Goal: Task Accomplishment & Management: Manage account settings

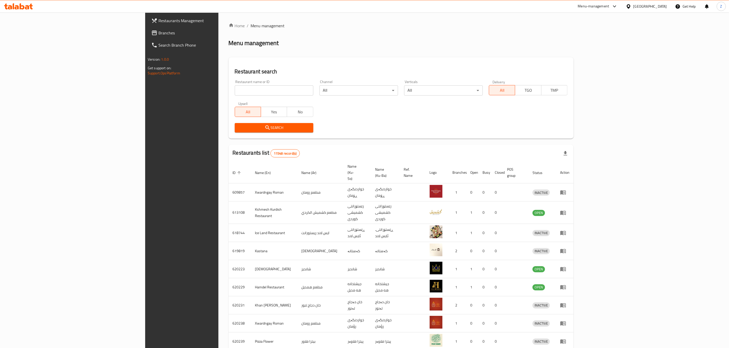
click at [232, 96] on div "Restaurant name or ID Restaurant name or ID" at bounding box center [274, 88] width 85 height 22
click at [235, 84] on div "Restaurant name or ID Restaurant name or ID" at bounding box center [274, 88] width 79 height 16
click at [235, 88] on input "search" at bounding box center [274, 90] width 79 height 10
click button "Search" at bounding box center [274, 127] width 79 height 9
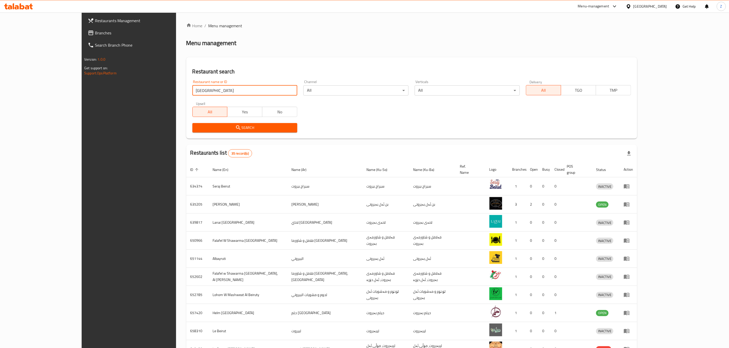
click at [192, 94] on input "بيروت" at bounding box center [244, 90] width 105 height 10
type input "فريزو"
click button "Search" at bounding box center [244, 127] width 105 height 9
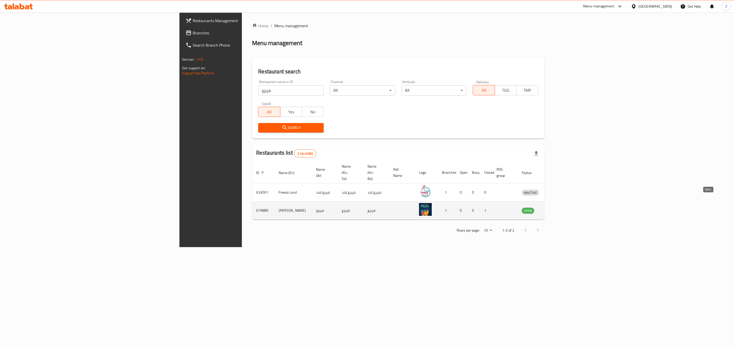
click at [556, 208] on icon "enhanced table" at bounding box center [553, 211] width 6 height 6
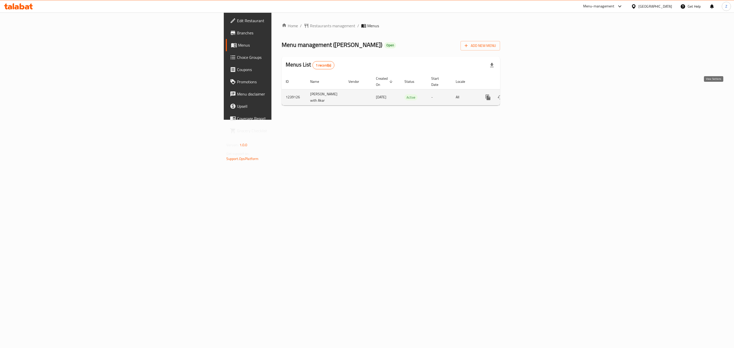
click at [527, 95] on icon "enhanced table" at bounding box center [525, 97] width 5 height 5
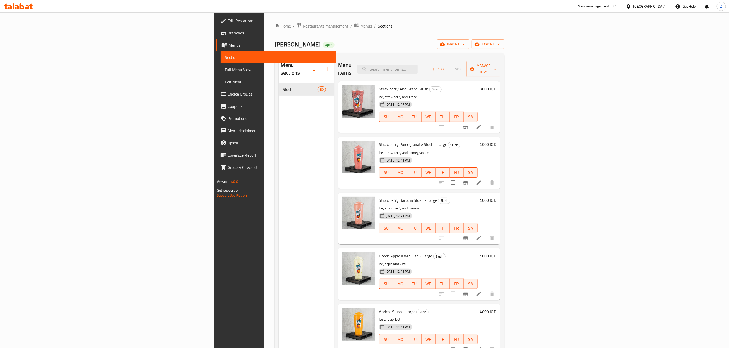
click at [496, 85] on h6 "3000 IQD" at bounding box center [487, 88] width 17 height 7
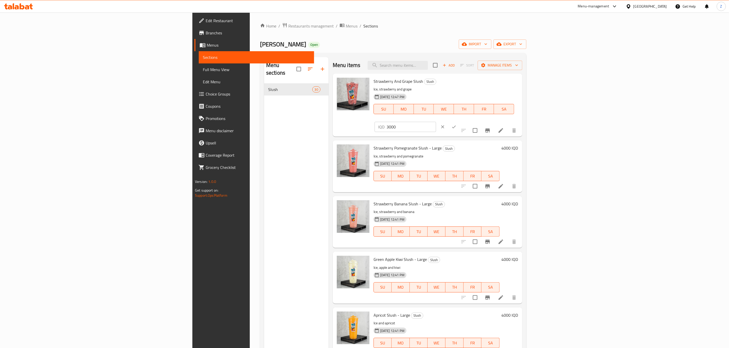
click at [436, 122] on input "3000" at bounding box center [410, 127] width 49 height 10
type input "4000"
click at [456, 124] on icon "ok" at bounding box center [453, 126] width 5 height 5
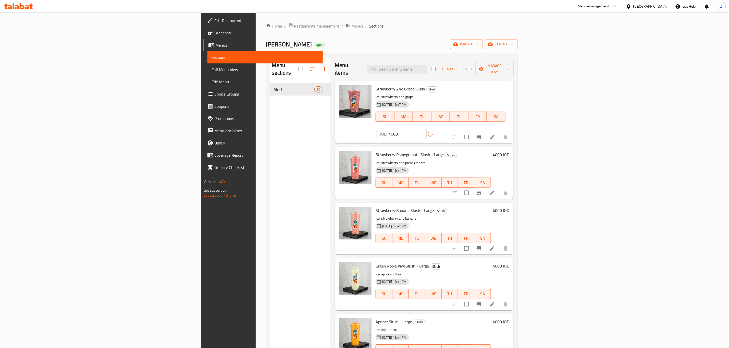
click at [509, 151] on h6 "4000 IQD" at bounding box center [501, 154] width 17 height 7
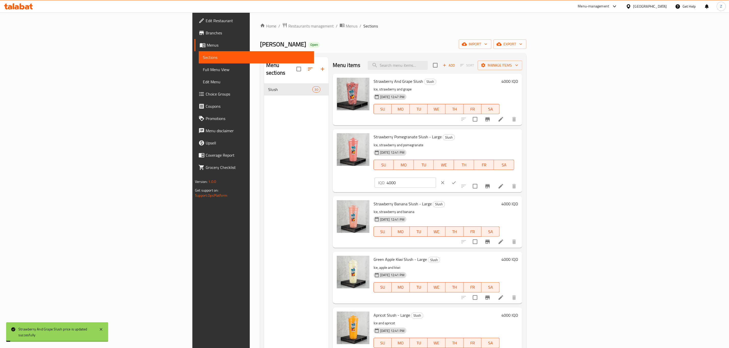
click at [436, 178] on input "4000" at bounding box center [410, 183] width 49 height 10
type input "5000"
click at [459, 177] on button "ok" at bounding box center [453, 182] width 11 height 11
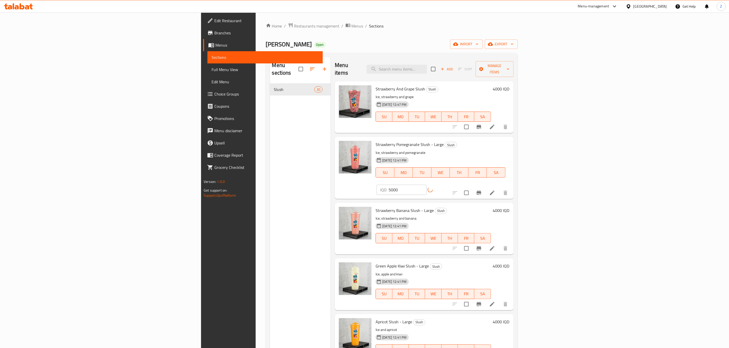
click at [426, 185] on input "5000" at bounding box center [407, 190] width 38 height 10
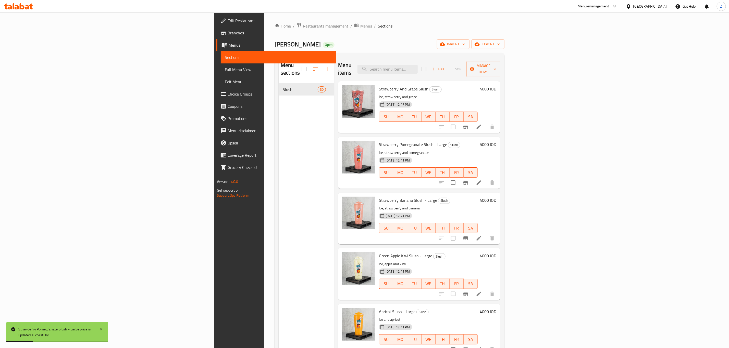
click at [496, 141] on h6 "5000 IQD" at bounding box center [487, 144] width 17 height 7
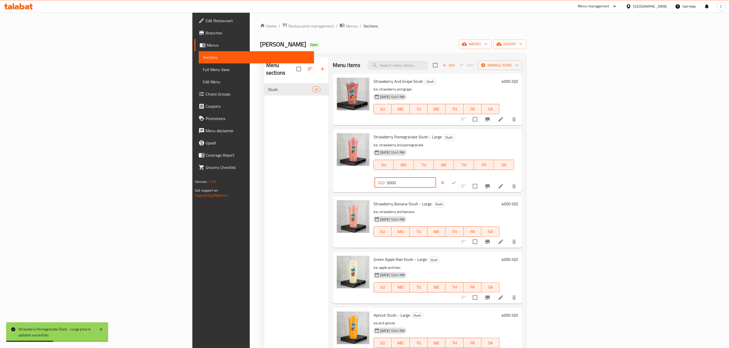
click at [436, 178] on input "5000" at bounding box center [410, 183] width 49 height 10
click at [518, 200] on h6 "4000 IQD" at bounding box center [509, 203] width 17 height 7
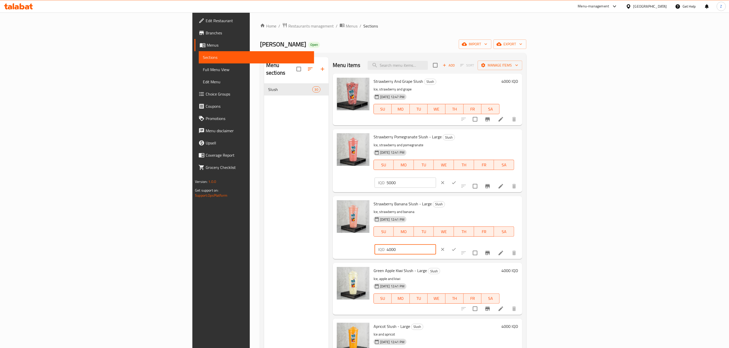
click at [436, 245] on input "4000" at bounding box center [410, 250] width 49 height 10
paste input "5"
type input "5000"
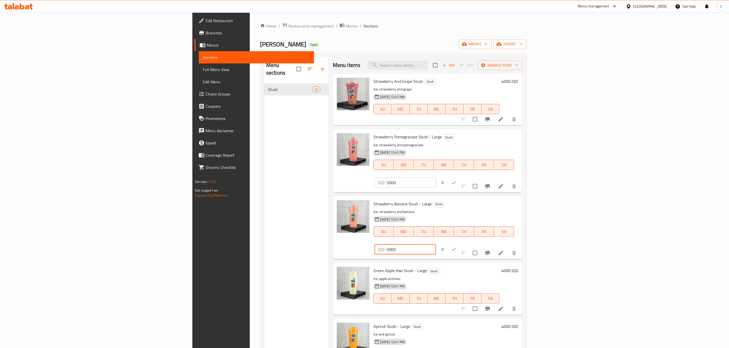
click at [456, 247] on icon "ok" at bounding box center [453, 249] width 5 height 5
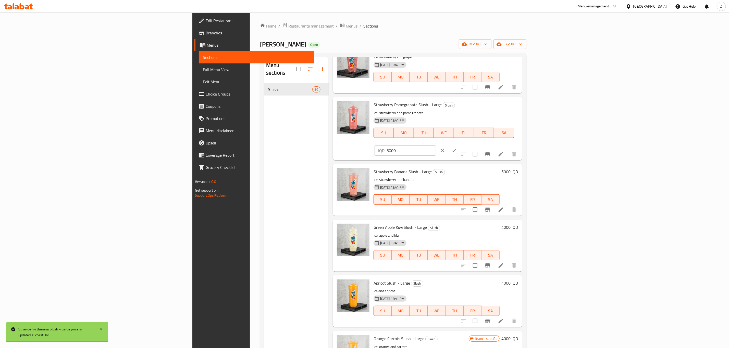
scroll to position [77, 0]
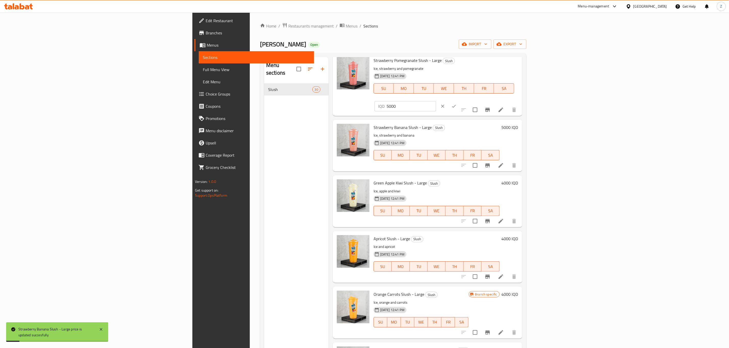
click at [518, 180] on h6 "4000 IQD" at bounding box center [509, 183] width 17 height 7
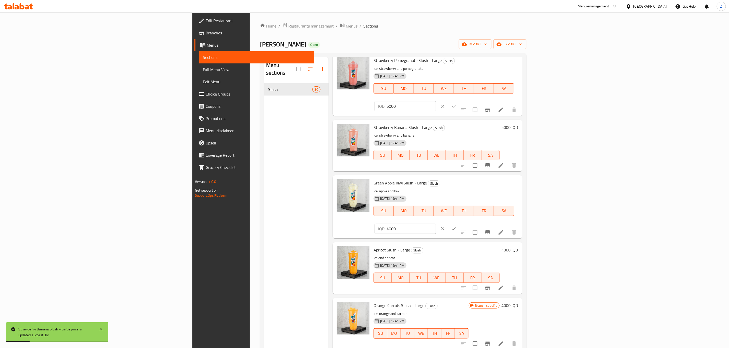
click at [436, 224] on input "4000" at bounding box center [410, 229] width 49 height 10
paste input "5"
type input "5000"
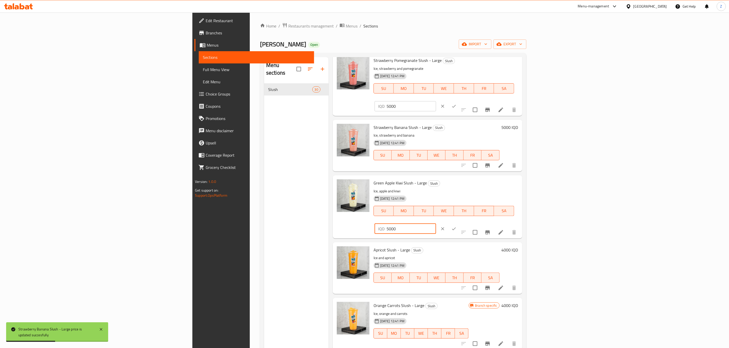
click at [456, 226] on icon "ok" at bounding box center [453, 228] width 5 height 5
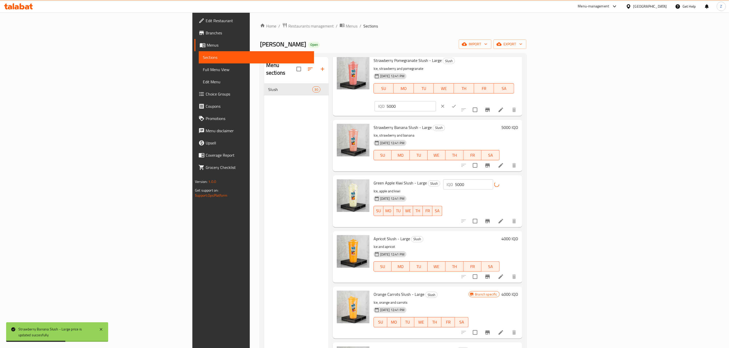
scroll to position [115, 0]
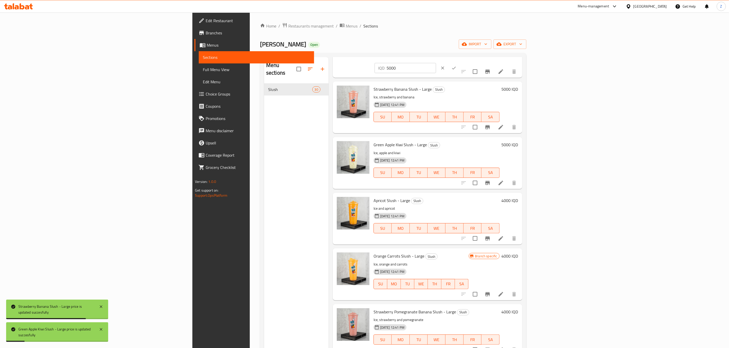
click at [518, 197] on h6 "4000 IQD" at bounding box center [509, 200] width 17 height 7
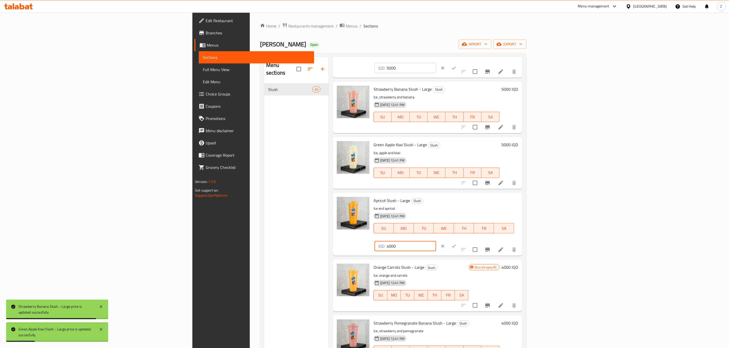
click at [436, 241] on input "4000" at bounding box center [410, 246] width 49 height 10
paste input "5"
type input "5000"
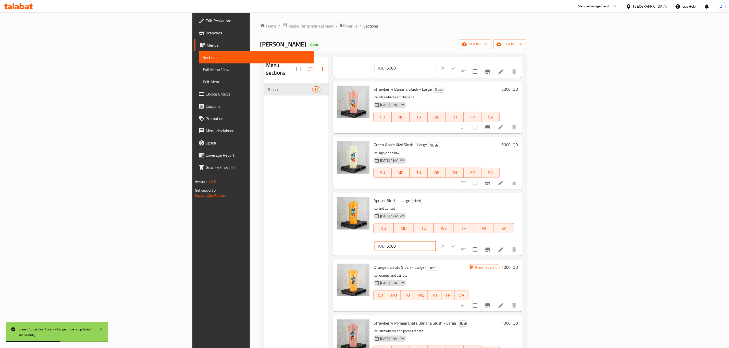
click at [459, 241] on button "ok" at bounding box center [453, 246] width 11 height 11
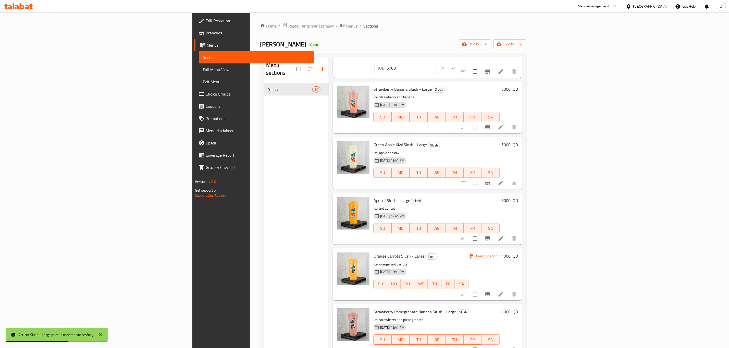
click at [518, 253] on h6 "4000 IQD" at bounding box center [509, 256] width 17 height 7
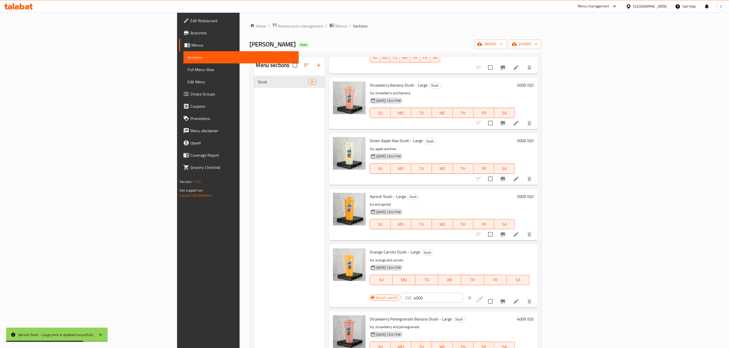
click at [463, 293] on input "4000" at bounding box center [437, 298] width 49 height 10
paste input "5"
type input "5000"
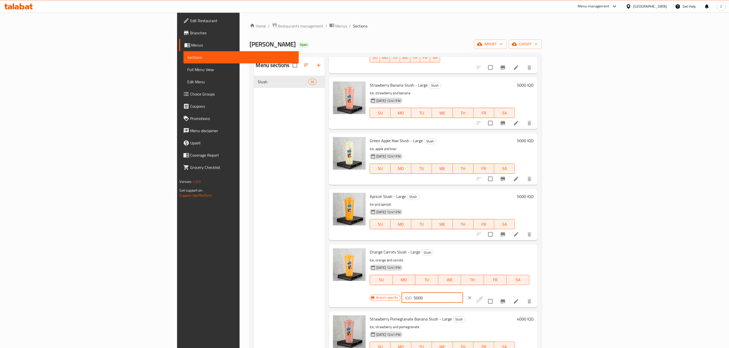
click at [483, 296] on icon "ok" at bounding box center [480, 298] width 5 height 5
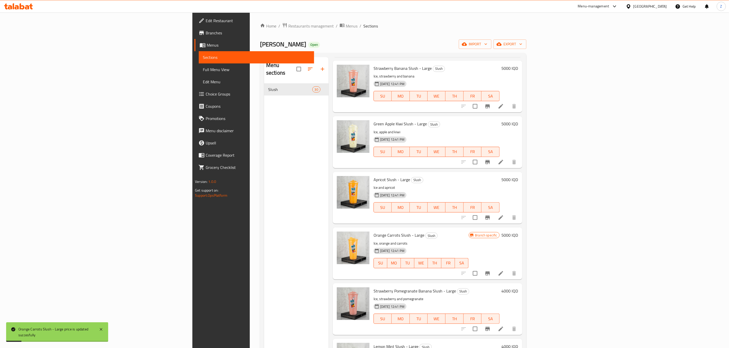
scroll to position [153, 0]
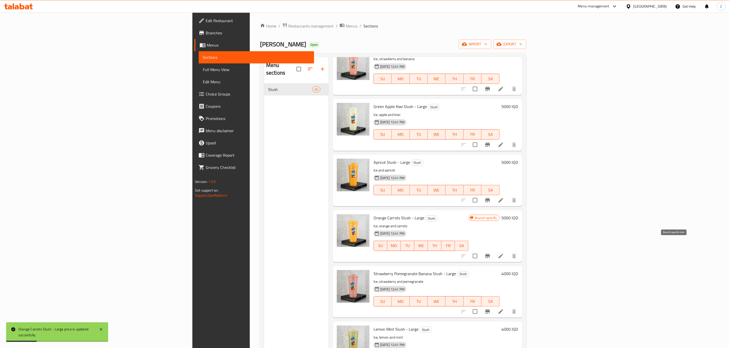
click at [493, 250] on button "Branch-specific-item" at bounding box center [487, 256] width 12 height 12
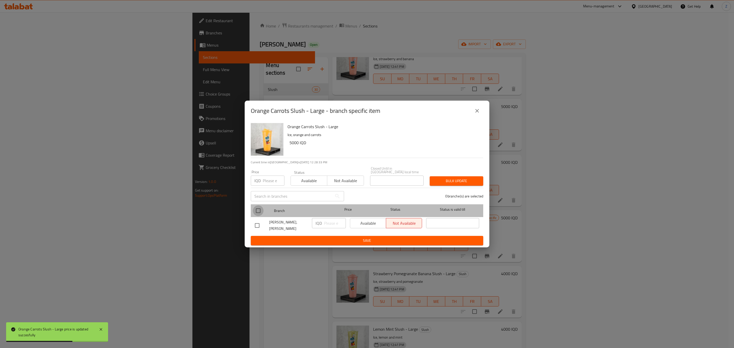
click at [254, 212] on input "checkbox" at bounding box center [258, 211] width 11 height 11
checkbox input "true"
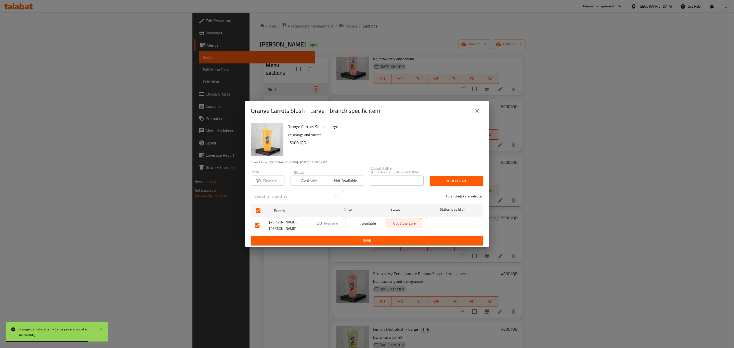
click at [371, 223] on span "Available" at bounding box center [368, 223] width 32 height 7
click at [326, 223] on input "number" at bounding box center [335, 223] width 22 height 10
paste input "5000"
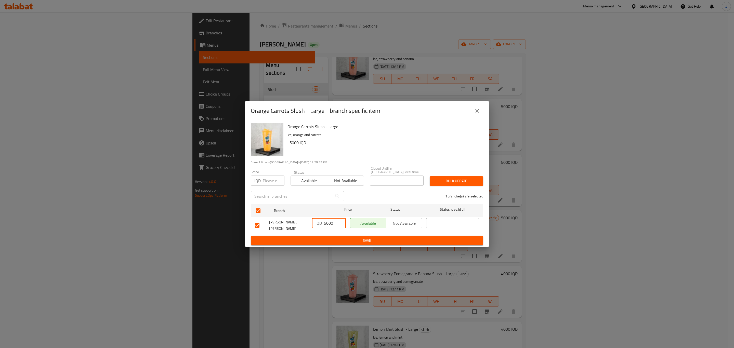
type input "5000"
click at [351, 238] on span "Save" at bounding box center [367, 241] width 224 height 6
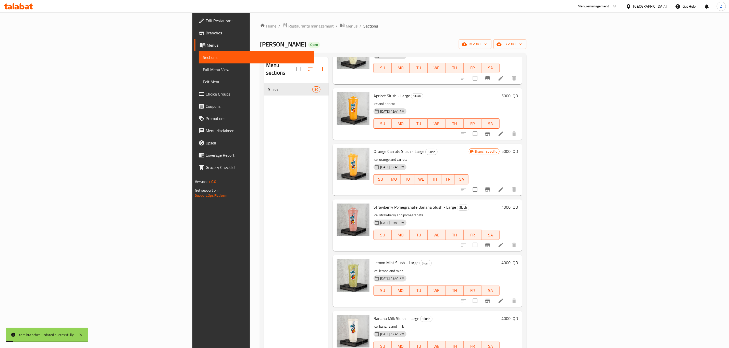
scroll to position [230, 0]
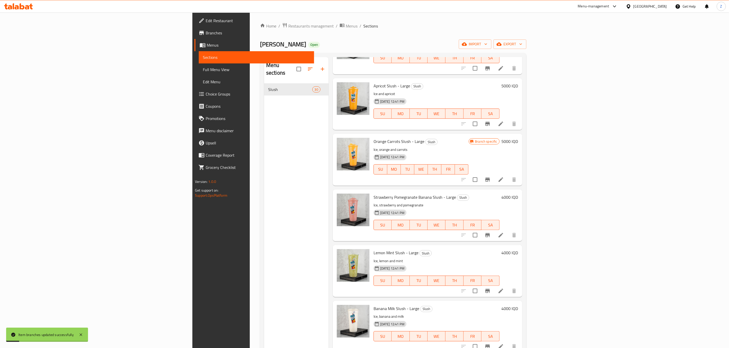
click at [518, 194] on h6 "4000 IQD" at bounding box center [509, 197] width 17 height 7
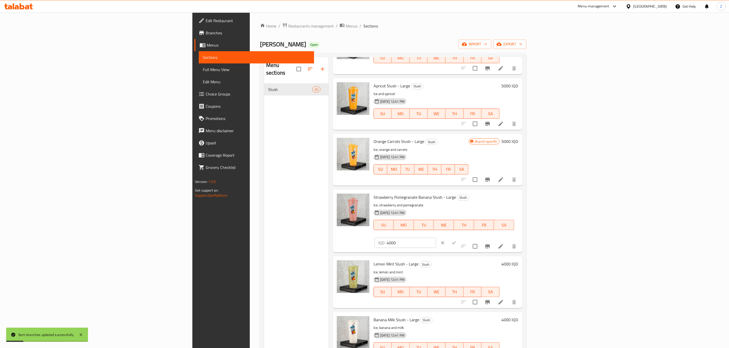
click at [436, 238] on input "4000" at bounding box center [410, 243] width 49 height 10
paste input "5"
type input "5000"
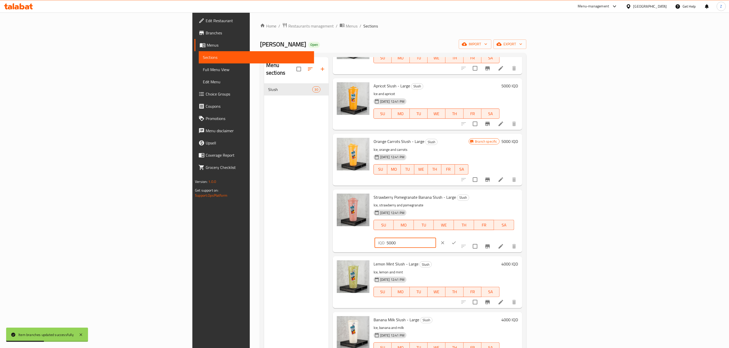
click at [456, 240] on icon "ok" at bounding box center [453, 242] width 5 height 5
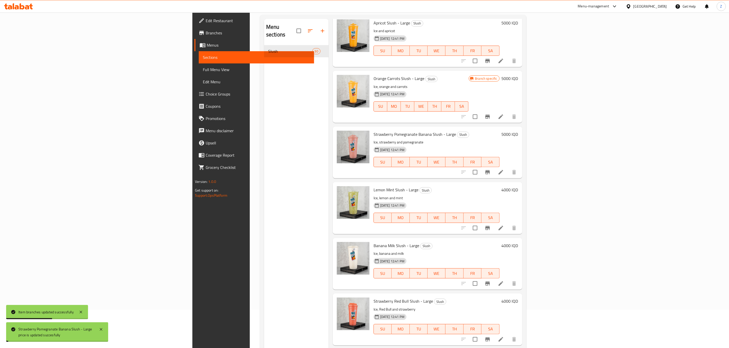
scroll to position [268, 0]
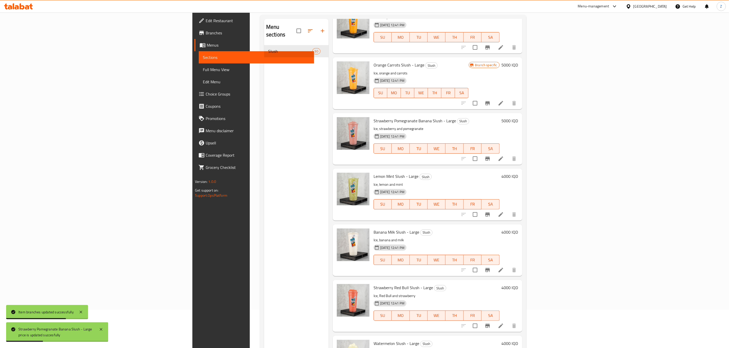
click at [518, 173] on h6 "4000 IQD" at bounding box center [509, 176] width 17 height 7
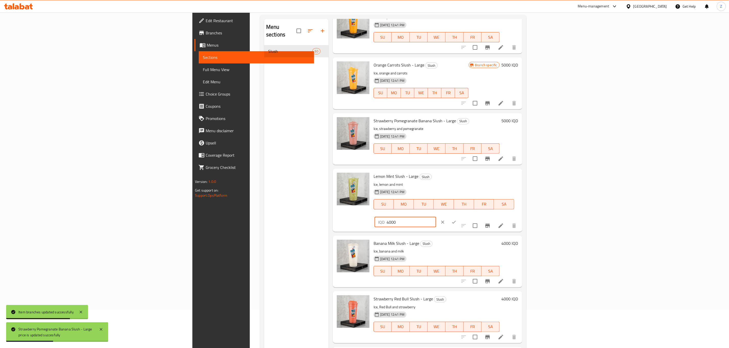
click at [436, 217] on input "4000" at bounding box center [410, 222] width 49 height 10
paste input "5"
type input "5000"
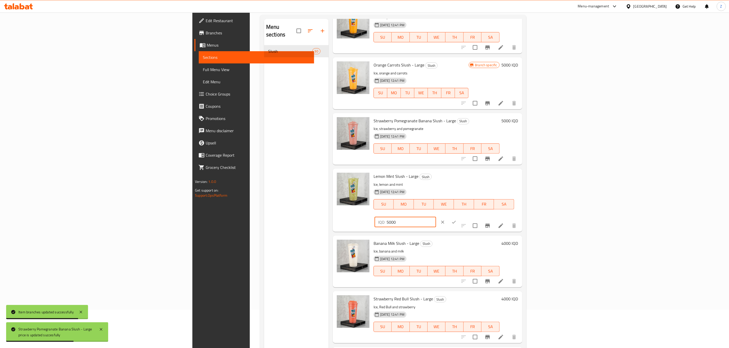
click at [456, 220] on icon "ok" at bounding box center [453, 222] width 5 height 5
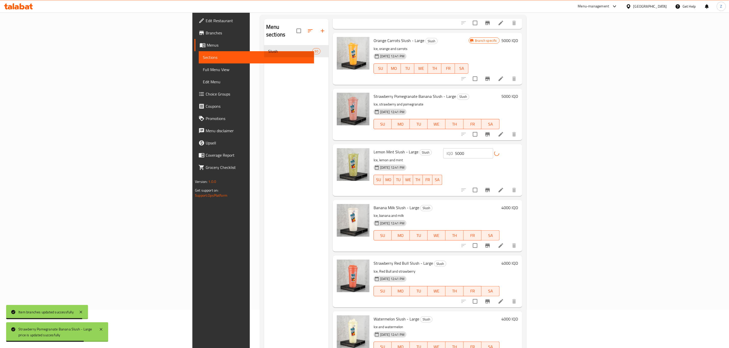
scroll to position [306, 0]
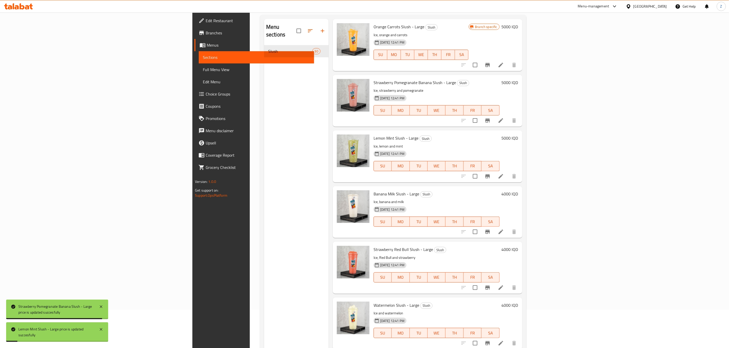
click at [518, 191] on h6 "4000 IQD" at bounding box center [509, 194] width 17 height 7
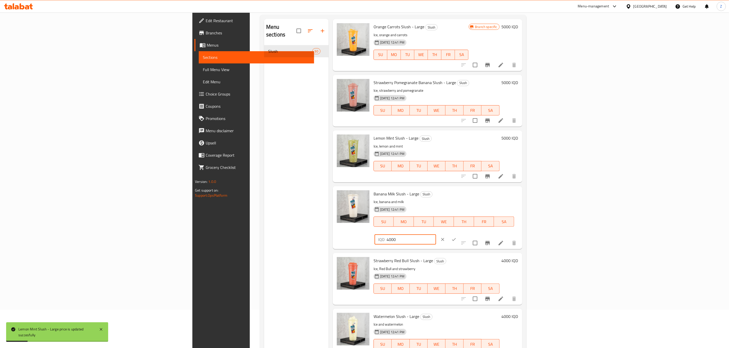
click at [436, 235] on input "4000" at bounding box center [410, 240] width 49 height 10
paste input "5"
type input "5000"
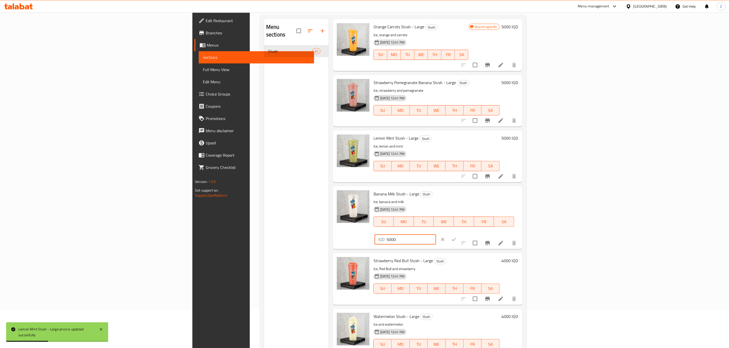
click at [456, 237] on icon "ok" at bounding box center [453, 239] width 5 height 5
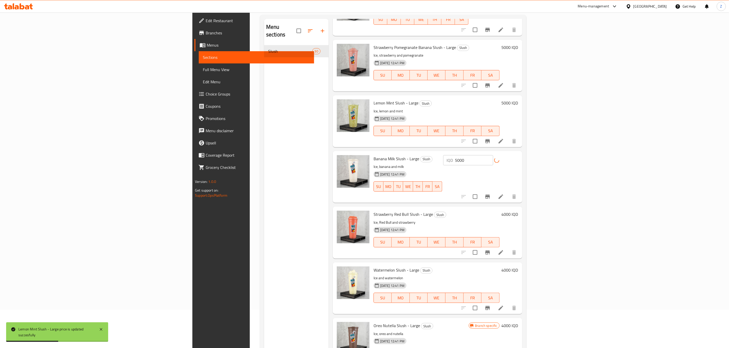
scroll to position [383, 0]
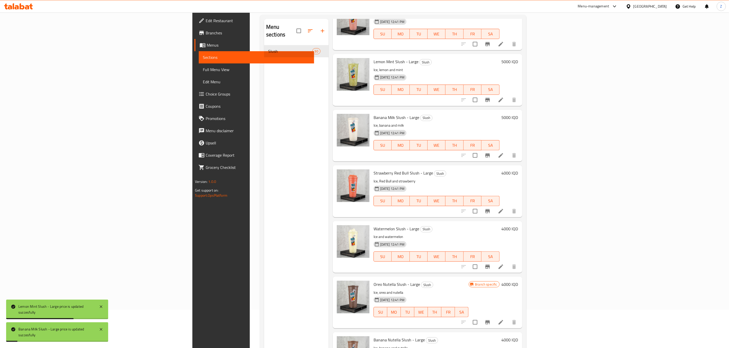
click at [518, 170] on h6 "4000 IQD" at bounding box center [509, 173] width 17 height 7
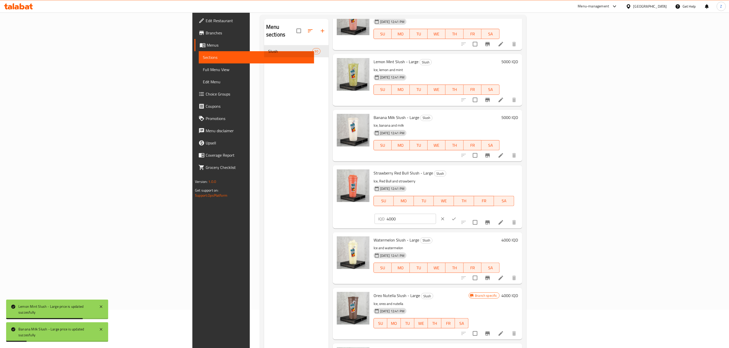
click at [436, 214] on input "4000" at bounding box center [410, 219] width 49 height 10
paste input "5"
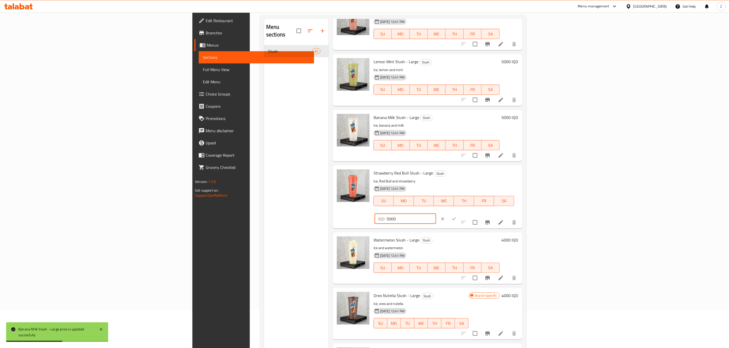
type input "5000"
click at [456, 218] on icon "ok" at bounding box center [454, 219] width 4 height 3
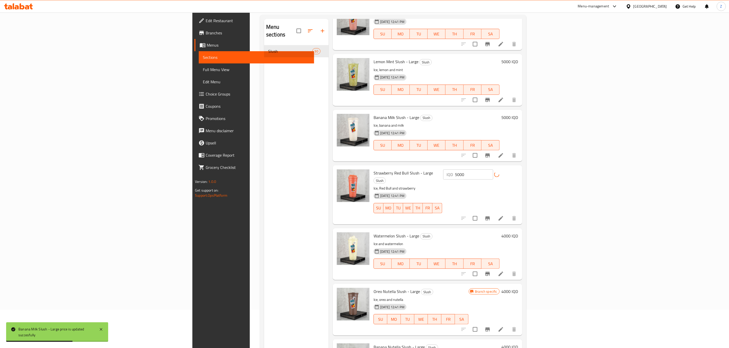
scroll to position [421, 0]
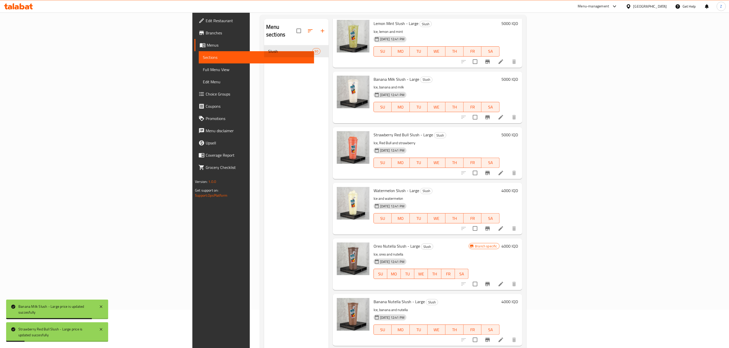
click at [518, 187] on h6 "4000 IQD" at bounding box center [509, 190] width 17 height 7
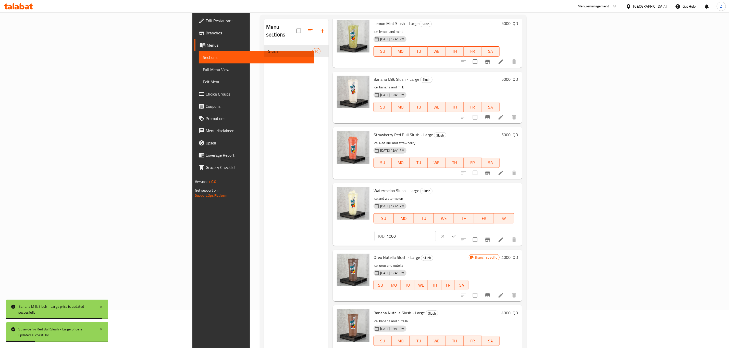
click at [436, 231] on input "4000" at bounding box center [410, 236] width 49 height 10
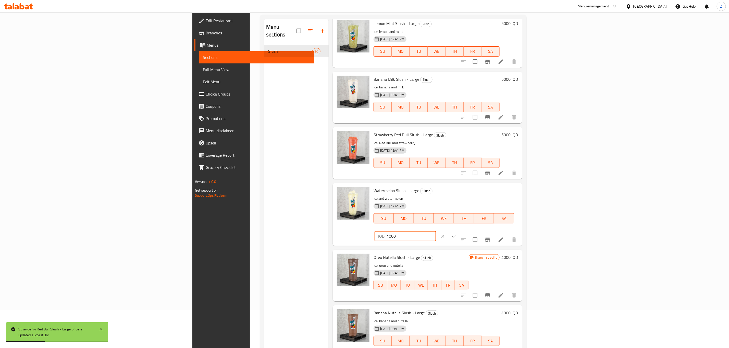
click at [436, 231] on input "4000" at bounding box center [410, 236] width 49 height 10
paste input "5"
type input "5000"
click at [459, 231] on button "ok" at bounding box center [453, 236] width 11 height 11
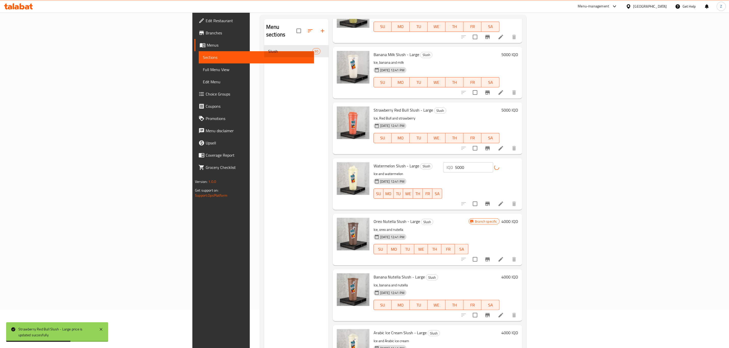
scroll to position [459, 0]
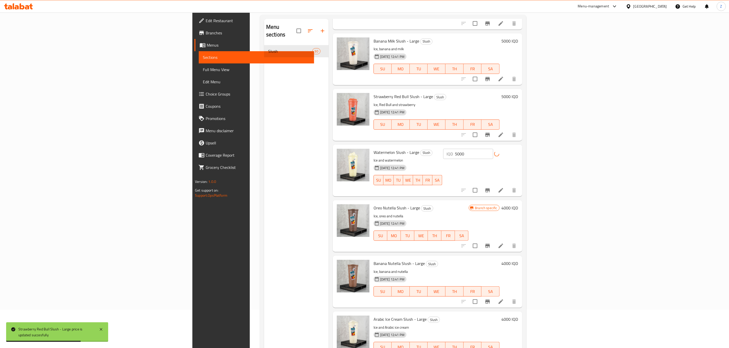
click at [518, 205] on h6 "4000 IQD" at bounding box center [509, 208] width 17 height 7
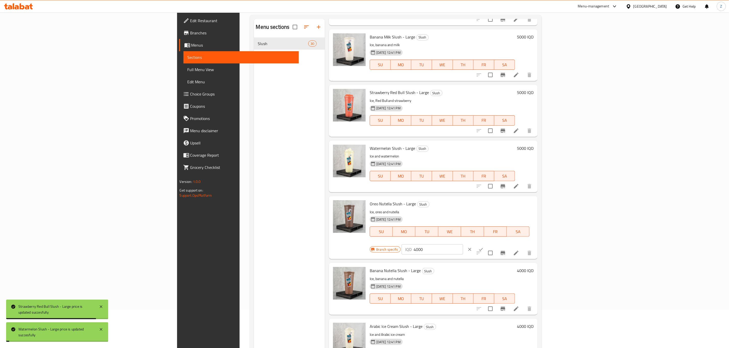
click at [463, 245] on input "4000" at bounding box center [437, 250] width 49 height 10
paste input "5"
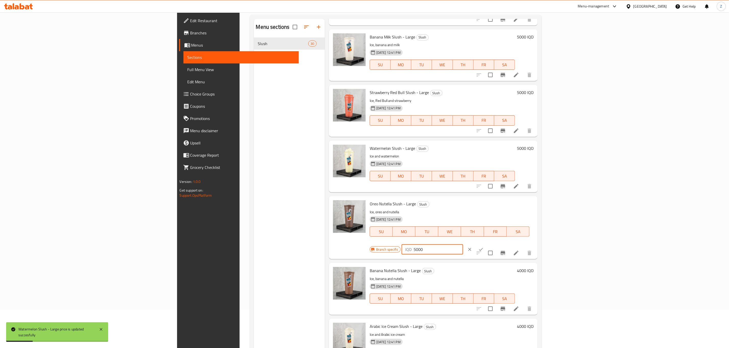
type input "5000"
click at [486, 244] on button "ok" at bounding box center [480, 249] width 11 height 11
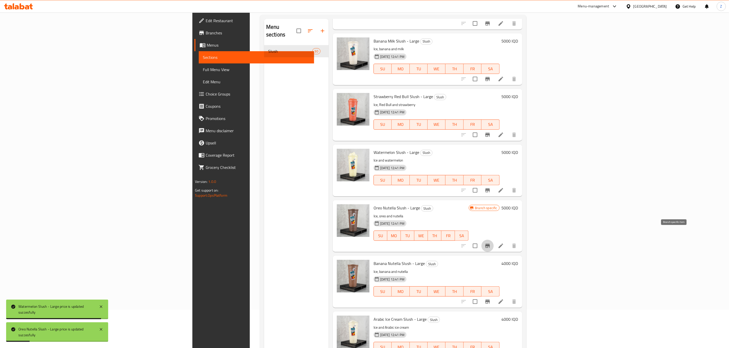
click at [490, 243] on icon "Branch-specific-item" at bounding box center [487, 246] width 6 height 6
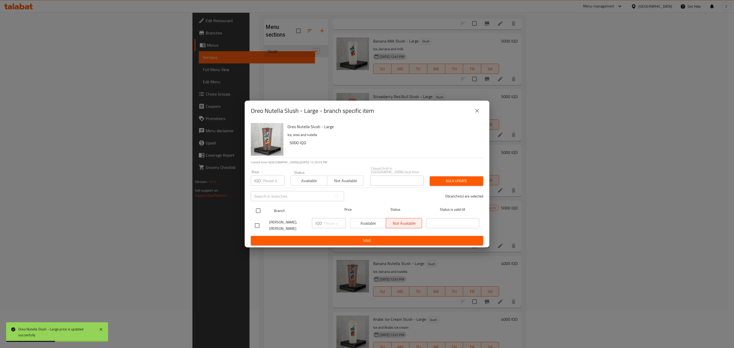
click at [262, 209] on input "checkbox" at bounding box center [258, 211] width 11 height 11
checkbox input "true"
click at [370, 224] on span "Available" at bounding box center [368, 223] width 32 height 7
click at [328, 224] on input "number" at bounding box center [335, 223] width 22 height 10
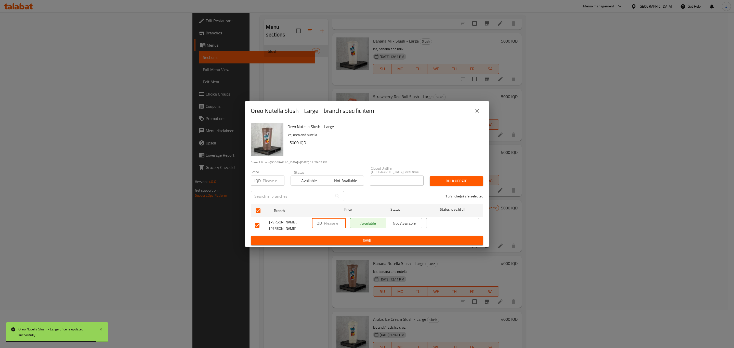
paste input "5000"
type input "5000"
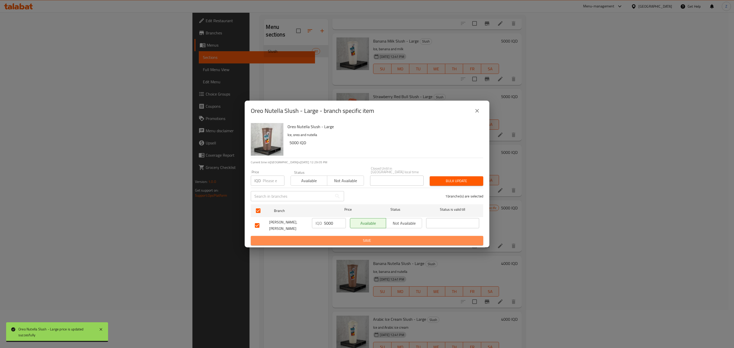
click at [376, 238] on span "Save" at bounding box center [367, 241] width 224 height 6
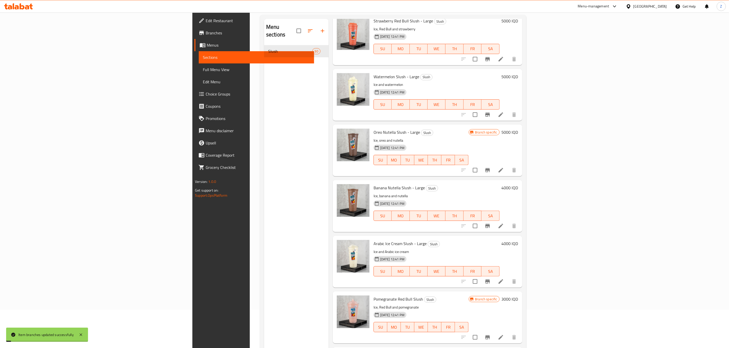
scroll to position [536, 0]
click at [518, 184] on h6 "4000 IQD" at bounding box center [509, 187] width 17 height 7
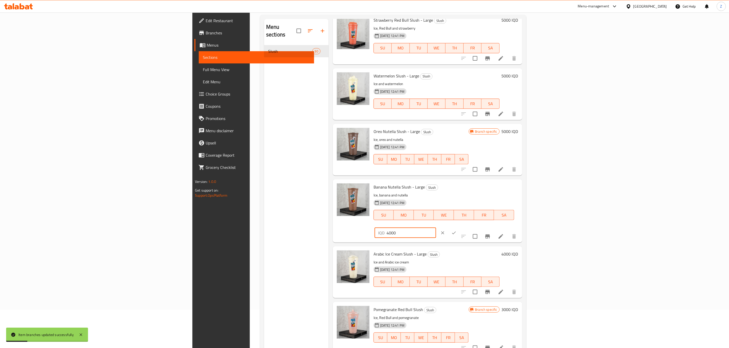
click at [436, 228] on input "4000" at bounding box center [410, 233] width 49 height 10
paste input "5"
type input "5000"
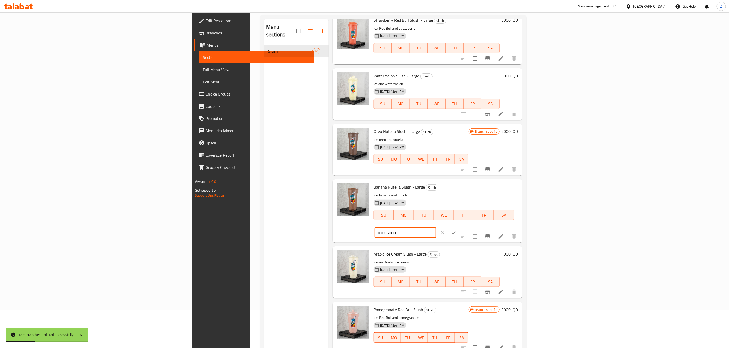
click at [459, 227] on button "ok" at bounding box center [453, 232] width 11 height 11
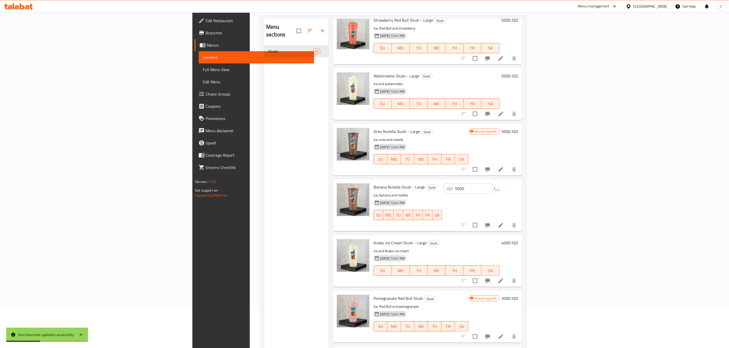
scroll to position [574, 0]
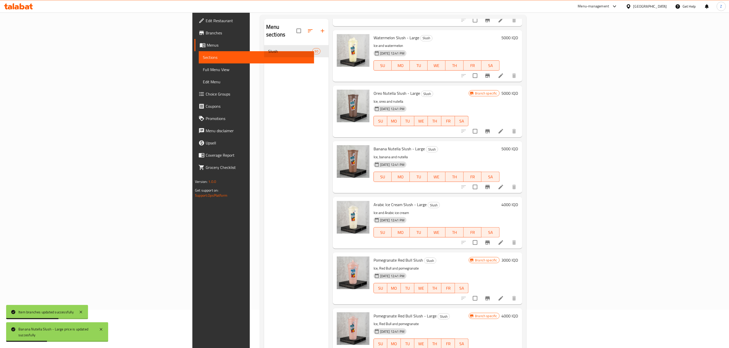
click at [518, 201] on h6 "4000 IQD" at bounding box center [509, 204] width 17 height 7
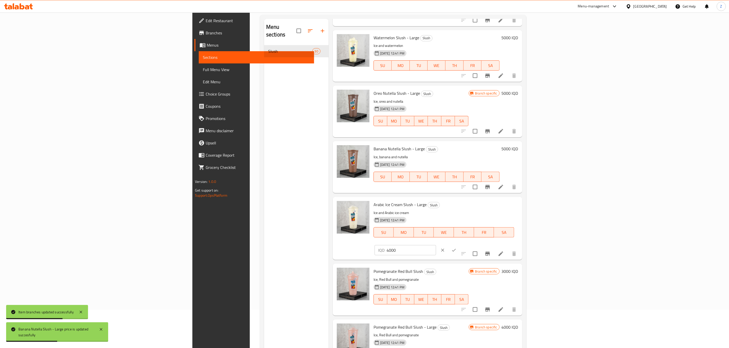
click at [436, 245] on input "4000" at bounding box center [410, 250] width 49 height 10
paste input "5"
type input "5000"
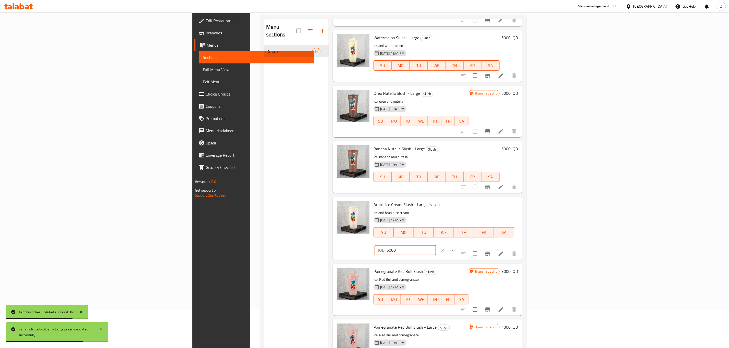
click at [456, 249] on icon "ok" at bounding box center [454, 250] width 4 height 3
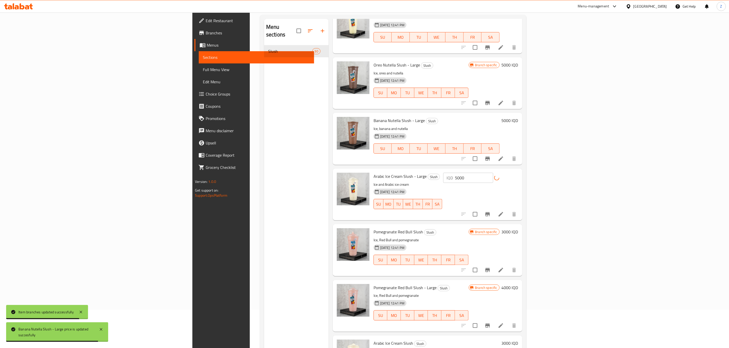
scroll to position [650, 0]
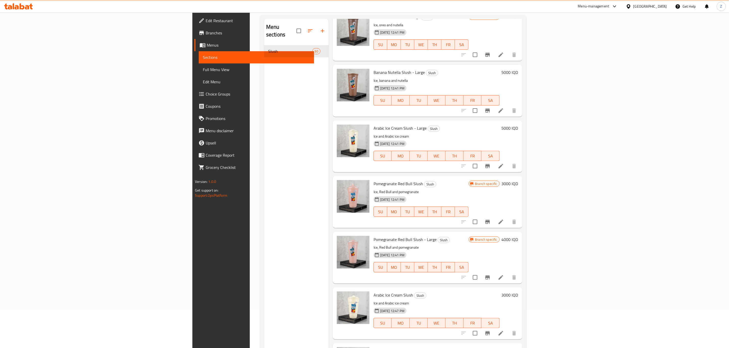
click at [518, 180] on h6 "3000 IQD" at bounding box center [509, 183] width 17 height 7
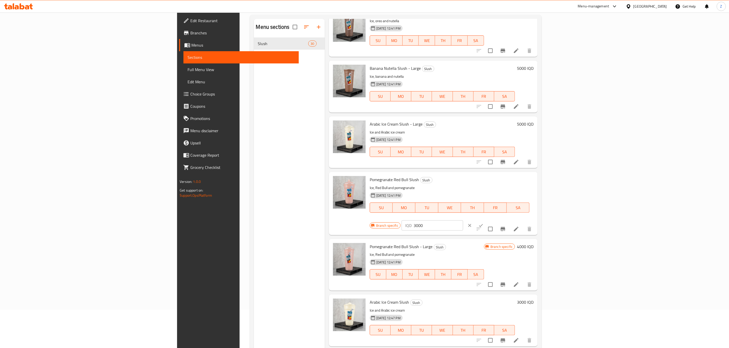
click at [463, 221] on input "3000" at bounding box center [437, 226] width 49 height 10
type input "4000"
click at [483, 223] on icon "ok" at bounding box center [480, 225] width 5 height 5
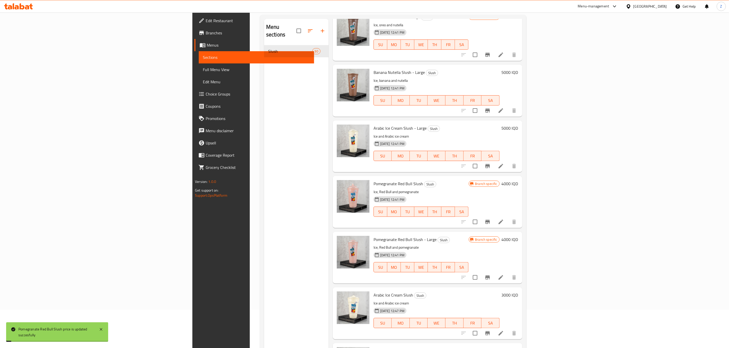
click at [520, 216] on div at bounding box center [488, 222] width 63 height 12
drag, startPoint x: 668, startPoint y: 213, endPoint x: 671, endPoint y: 213, distance: 2.8
click at [520, 216] on div at bounding box center [488, 222] width 63 height 12
click at [490, 219] on icon "Branch-specific-item" at bounding box center [487, 222] width 6 height 6
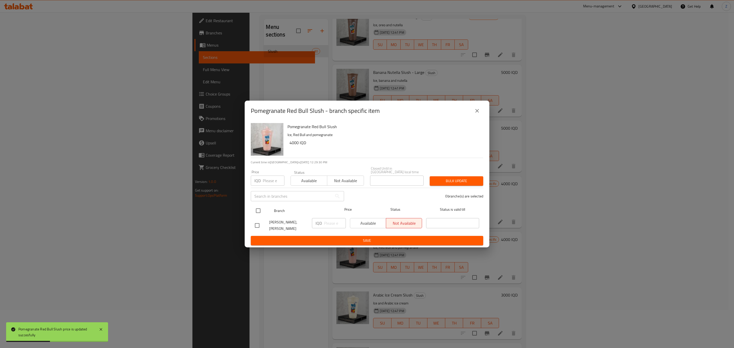
click at [258, 212] on input "checkbox" at bounding box center [258, 211] width 11 height 11
checkbox input "true"
click at [359, 221] on span "Available" at bounding box center [368, 223] width 32 height 7
click at [328, 224] on input "number" at bounding box center [335, 223] width 22 height 10
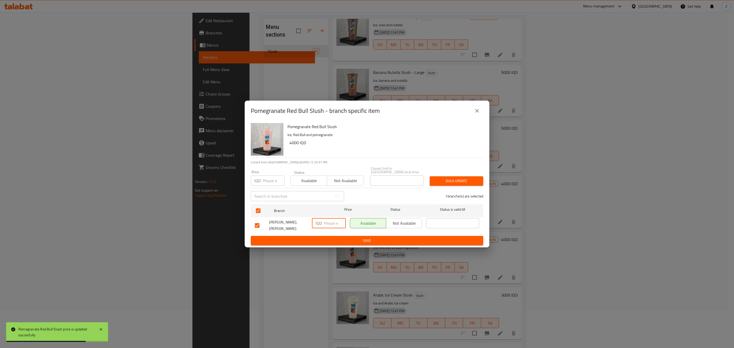
paste input "4000"
type input "4000"
click at [367, 240] on span "Save" at bounding box center [367, 241] width 224 height 6
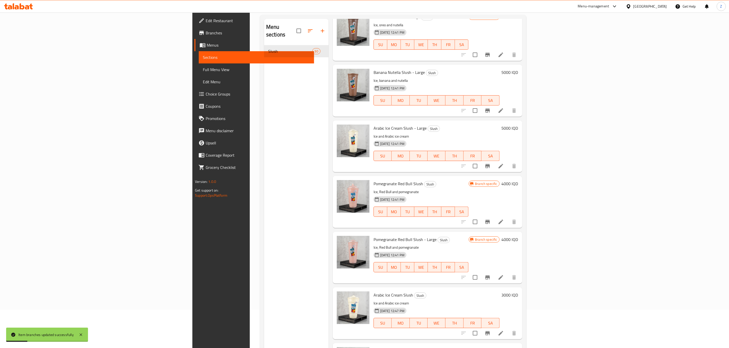
click at [518, 236] on h6 "4000 IQD" at bounding box center [509, 239] width 17 height 7
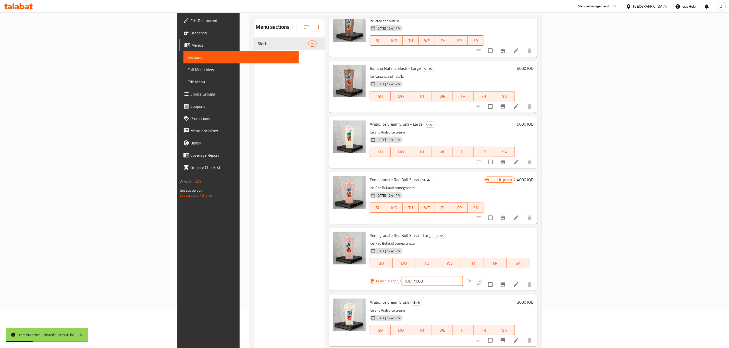
click at [463, 276] on input "4000" at bounding box center [437, 281] width 49 height 10
type input "5000"
click at [483, 279] on icon "ok" at bounding box center [480, 281] width 5 height 5
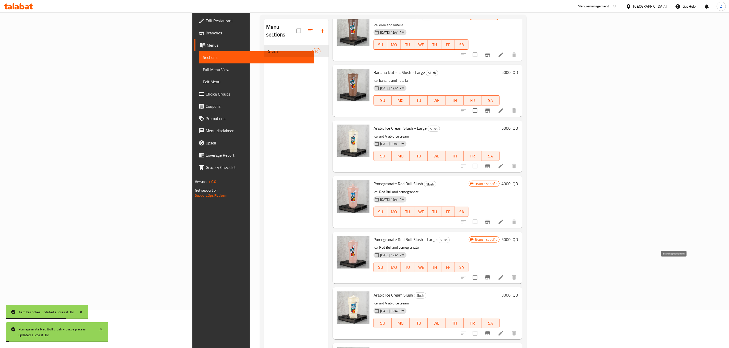
click at [490, 275] on icon "Branch-specific-item" at bounding box center [487, 278] width 6 height 6
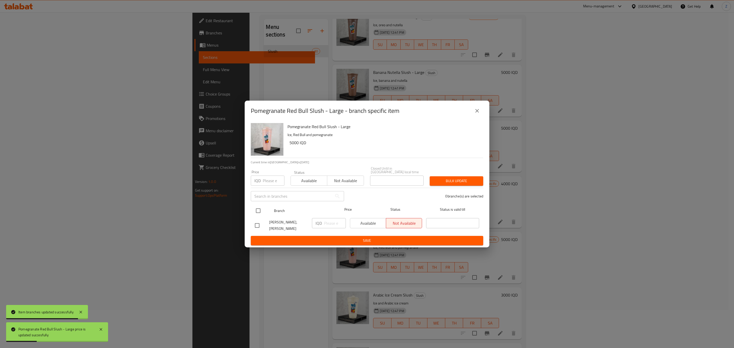
click at [263, 208] on input "checkbox" at bounding box center [258, 211] width 11 height 11
checkbox input "true"
click at [379, 224] on span "Available" at bounding box center [368, 223] width 32 height 7
click at [320, 224] on p "IQD" at bounding box center [319, 223] width 6 height 6
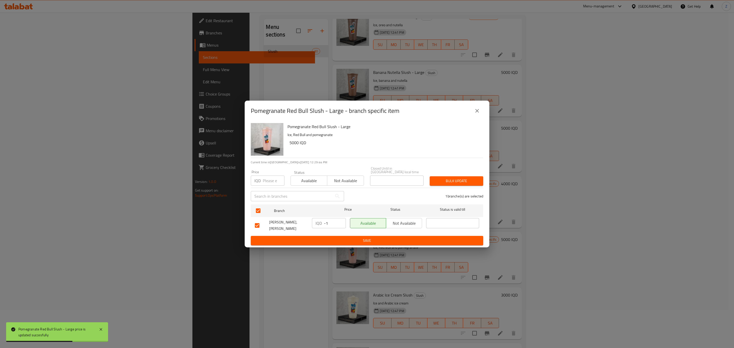
click at [340, 224] on input "-1" at bounding box center [335, 223] width 22 height 10
click at [333, 222] on input "-1" at bounding box center [335, 223] width 22 height 10
type input "5000"
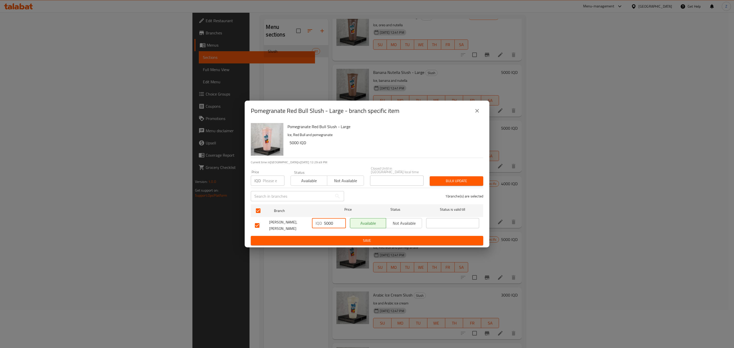
click at [335, 238] on span "Save" at bounding box center [367, 241] width 224 height 6
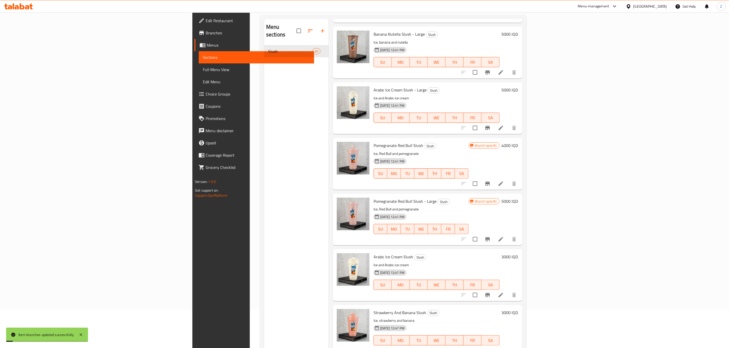
scroll to position [765, 0]
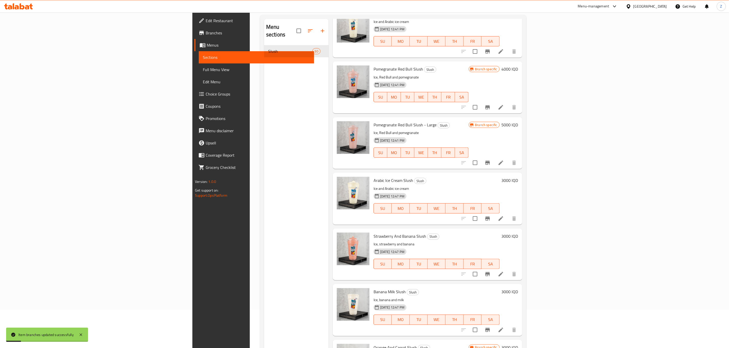
click at [518, 177] on h6 "3000 IQD" at bounding box center [509, 180] width 17 height 7
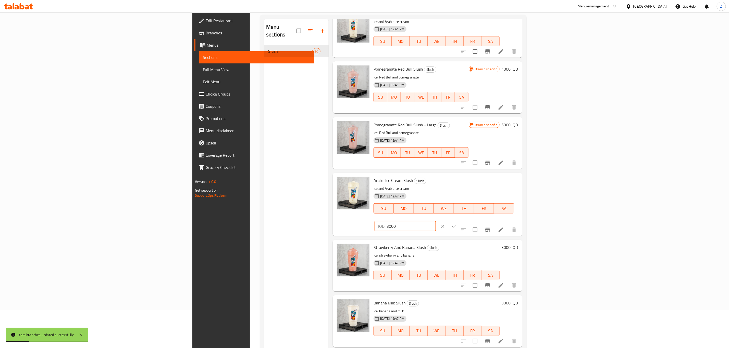
click at [436, 221] on input "3000" at bounding box center [410, 226] width 49 height 10
type input "5"
type input "4000"
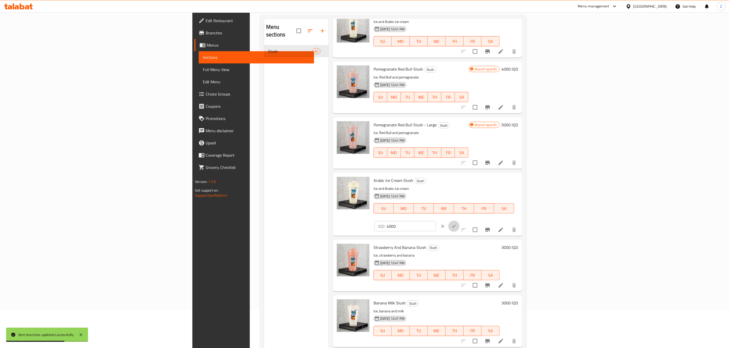
click at [456, 224] on icon "ok" at bounding box center [453, 226] width 5 height 5
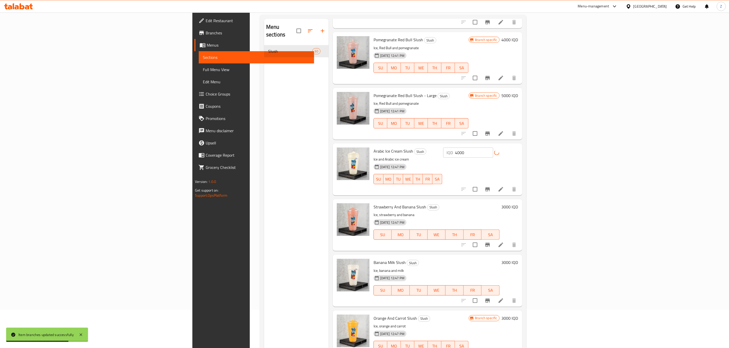
scroll to position [842, 0]
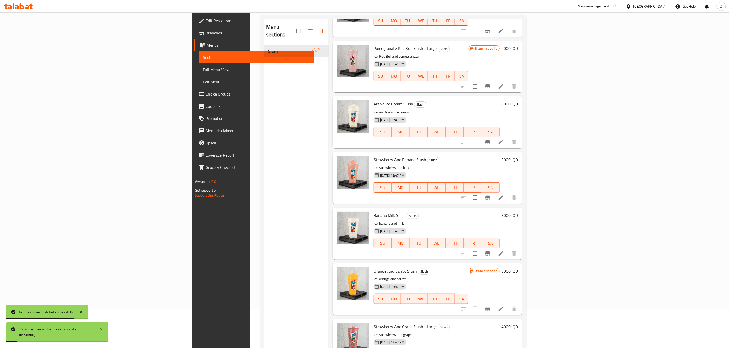
click at [518, 156] on h6 "3000 IQD" at bounding box center [509, 159] width 17 height 7
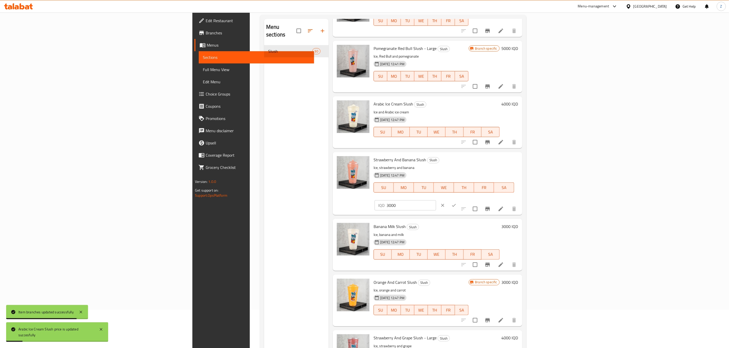
click at [436, 200] on input "3000" at bounding box center [410, 205] width 49 height 10
paste input "4"
type input "4000"
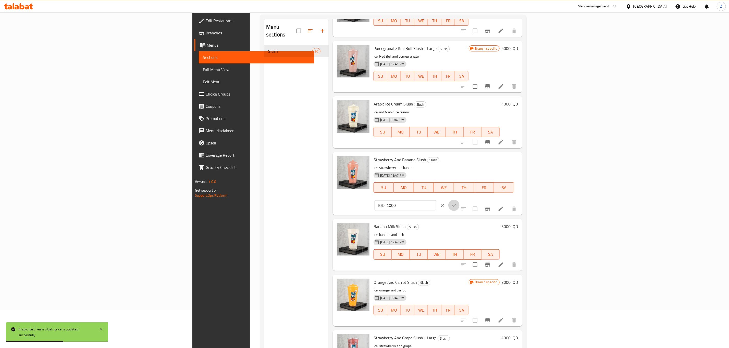
click at [456, 203] on icon "ok" at bounding box center [453, 205] width 5 height 5
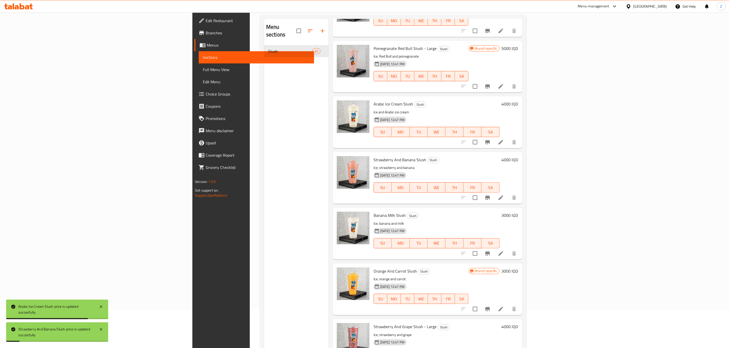
click at [518, 212] on h6 "3000 IQD" at bounding box center [509, 215] width 17 height 7
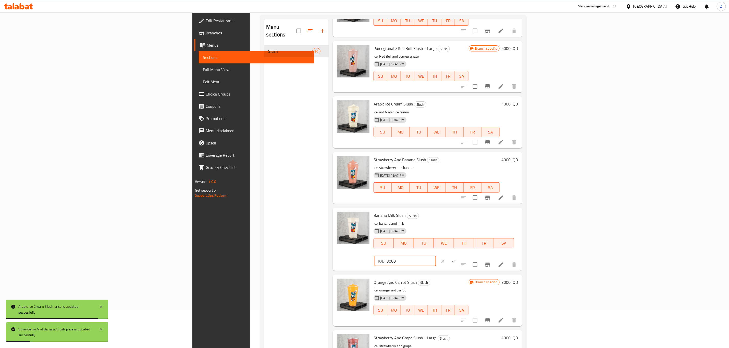
click at [436, 256] on input "3000" at bounding box center [410, 261] width 49 height 10
paste input "4"
type input "4000"
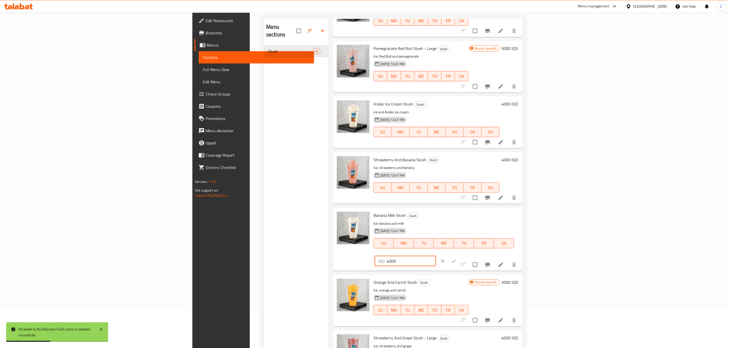
click at [456, 259] on icon "ok" at bounding box center [453, 261] width 5 height 5
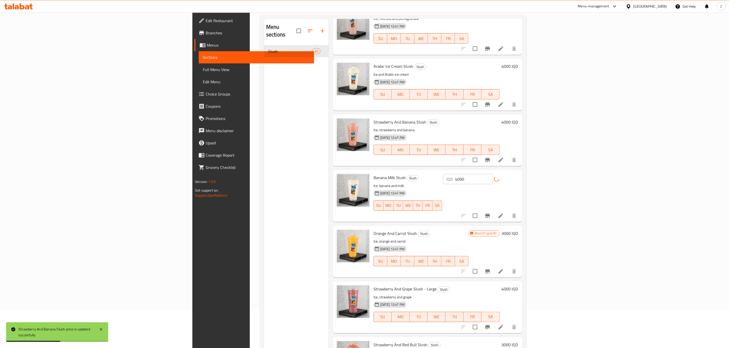
scroll to position [956, 0]
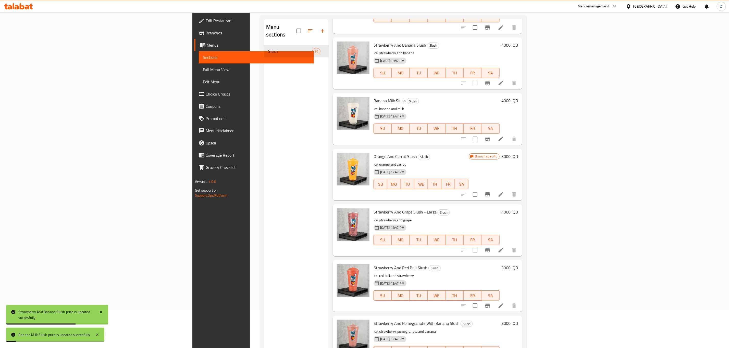
click at [518, 153] on h6 "3000 IQD" at bounding box center [509, 156] width 17 height 7
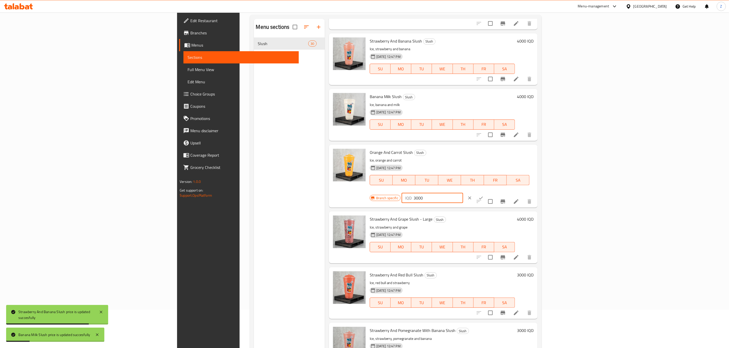
click at [463, 193] on input "3000" at bounding box center [437, 198] width 49 height 10
paste input "4"
type input "4000"
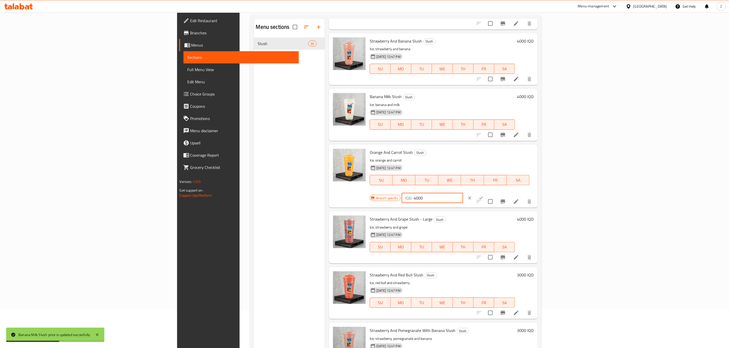
click at [483, 196] on icon "ok" at bounding box center [480, 198] width 5 height 5
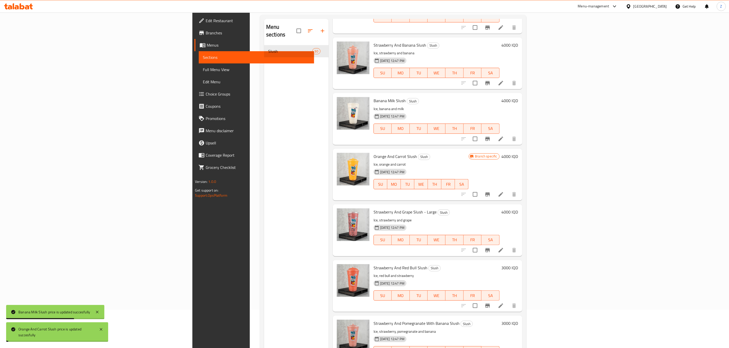
click at [490, 193] on icon "Branch-specific-item" at bounding box center [487, 195] width 5 height 4
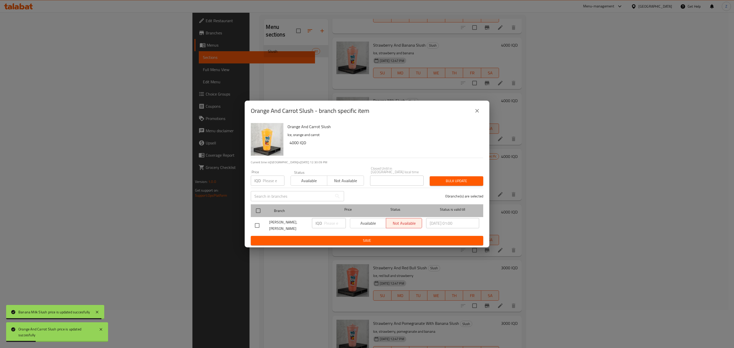
click at [268, 213] on div at bounding box center [262, 211] width 19 height 15
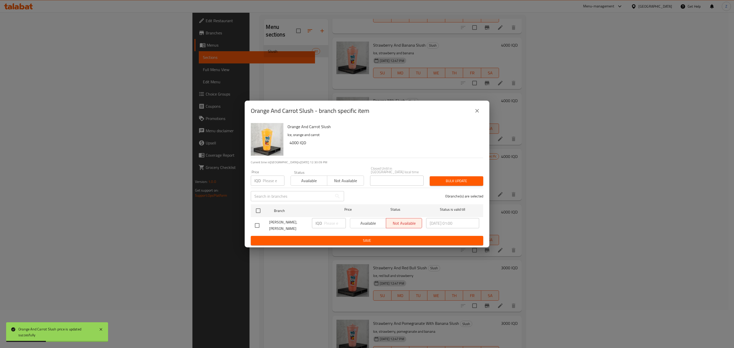
click at [366, 226] on div "Available Not available" at bounding box center [386, 223] width 72 height 10
click at [365, 223] on div "Available Not available" at bounding box center [386, 223] width 72 height 10
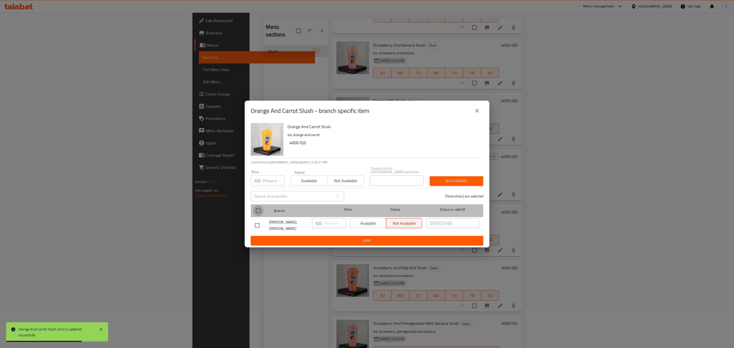
click at [259, 210] on input "checkbox" at bounding box center [258, 211] width 11 height 11
checkbox input "true"
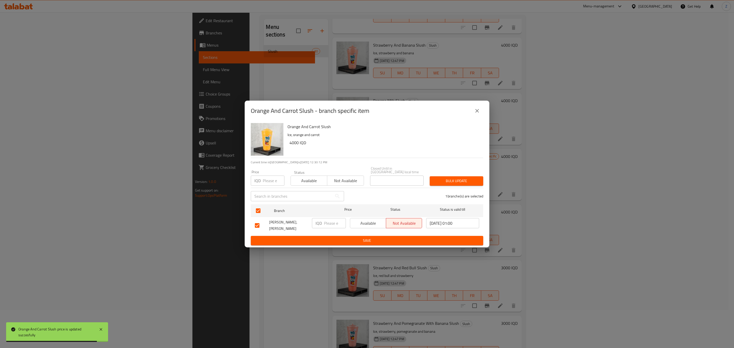
click at [362, 226] on span "Available" at bounding box center [368, 223] width 32 height 7
click at [332, 224] on input "number" at bounding box center [335, 223] width 22 height 10
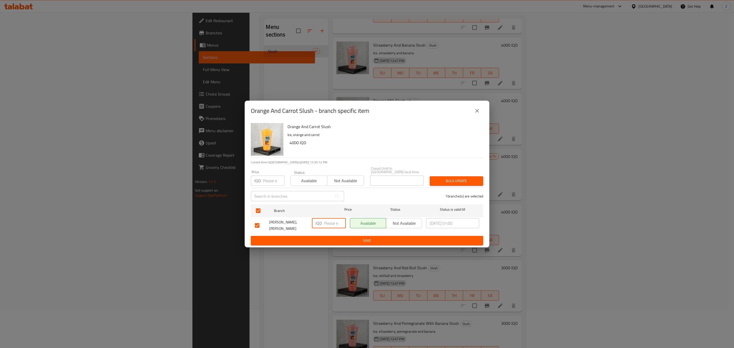
paste input "4000"
type input "4000"
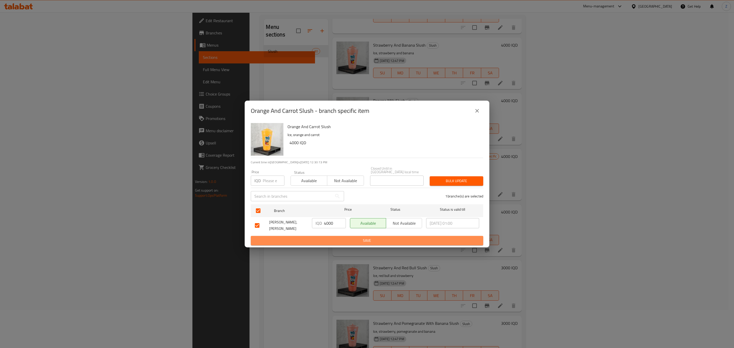
drag, startPoint x: 371, startPoint y: 236, endPoint x: 498, endPoint y: 244, distance: 127.3
click at [371, 238] on span "Save" at bounding box center [367, 241] width 224 height 6
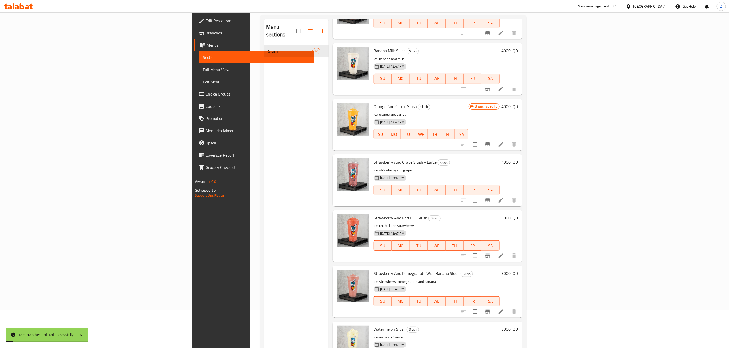
scroll to position [1033, 0]
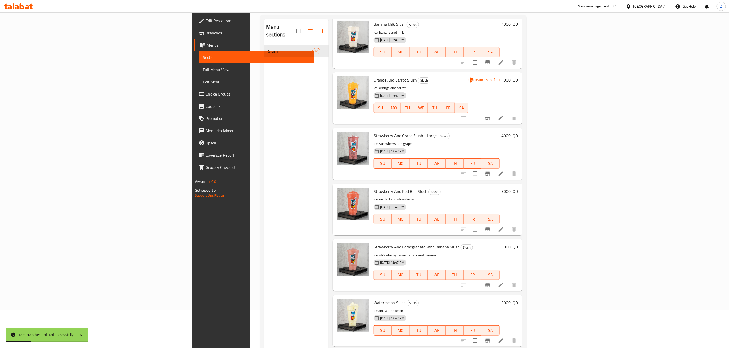
click at [518, 132] on h6 "4000 IQD" at bounding box center [509, 135] width 17 height 7
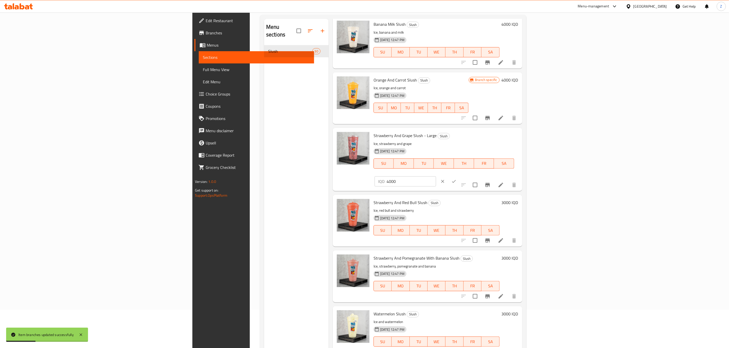
click at [436, 176] on input "4000" at bounding box center [410, 181] width 49 height 10
type input "5000"
click at [456, 179] on icon "ok" at bounding box center [453, 181] width 5 height 5
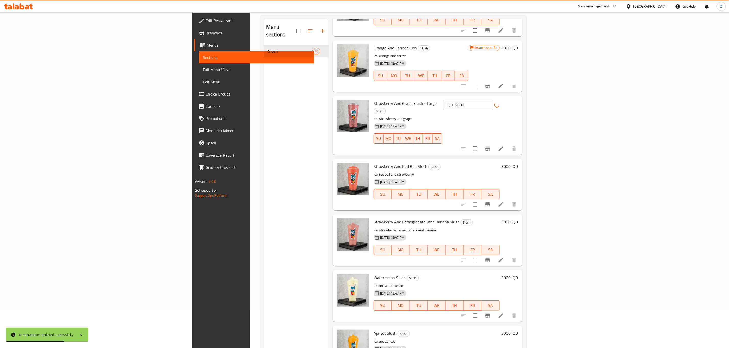
scroll to position [1109, 0]
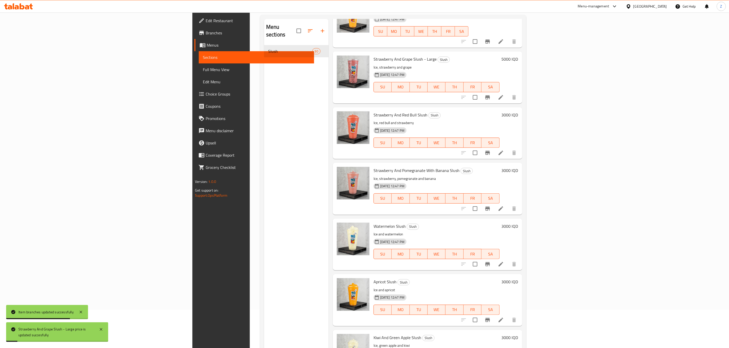
click at [518, 111] on h6 "3000 IQD" at bounding box center [509, 114] width 17 height 7
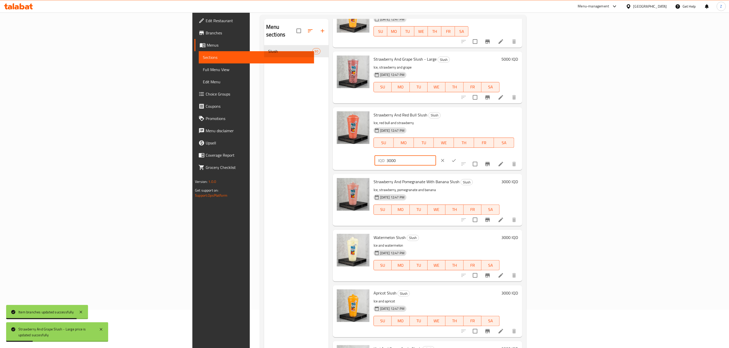
click at [436, 156] on input "3000" at bounding box center [410, 161] width 49 height 10
paste input "4"
type input "4000"
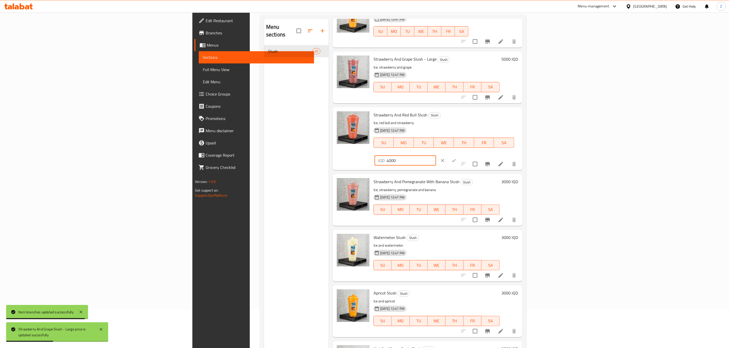
click at [459, 155] on button "ok" at bounding box center [453, 160] width 11 height 11
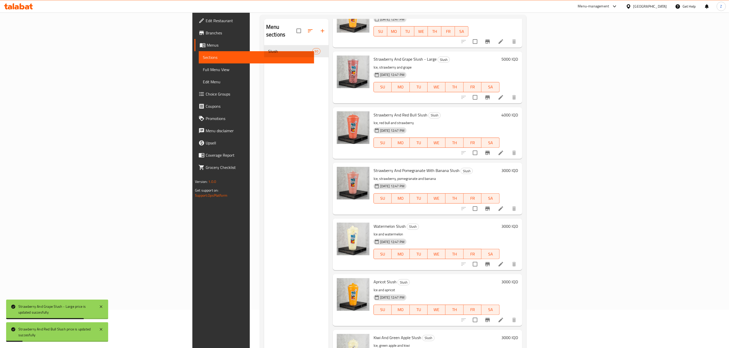
click at [518, 167] on h6 "3000 IQD" at bounding box center [509, 170] width 17 height 7
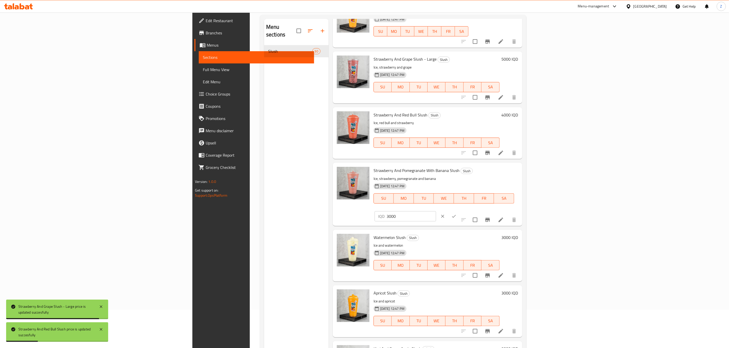
click at [436, 211] on input "3000" at bounding box center [410, 216] width 49 height 10
paste input "4"
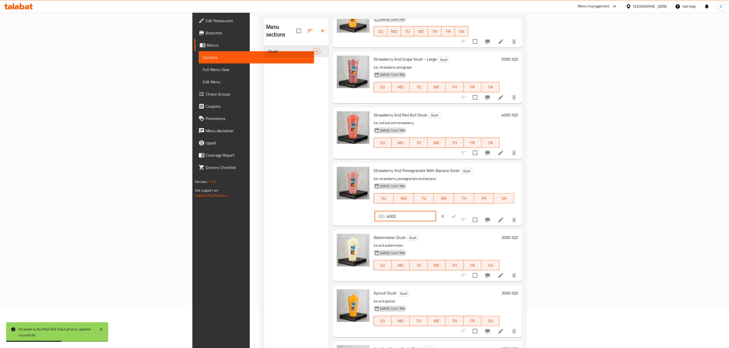
type input "4000"
click at [456, 214] on icon "ok" at bounding box center [453, 216] width 5 height 5
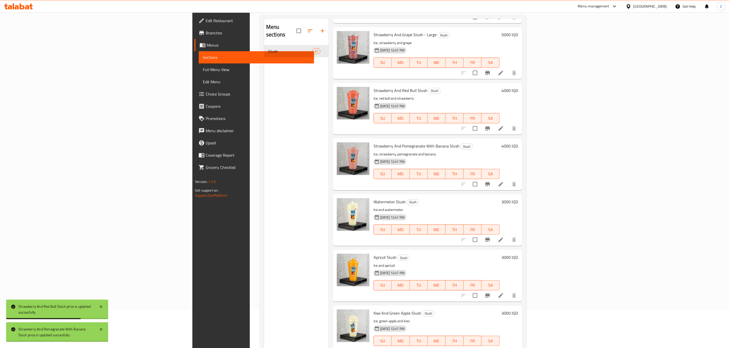
scroll to position [1148, 0]
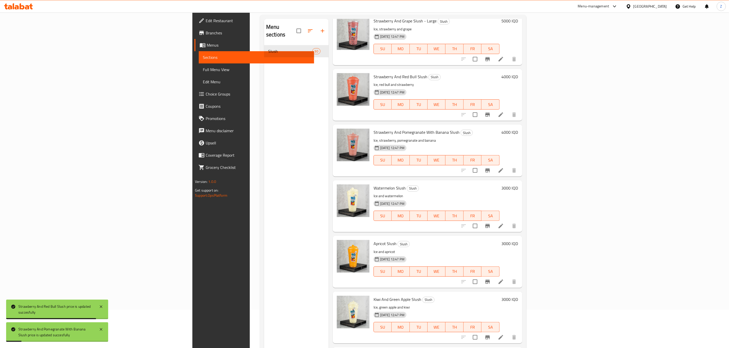
click at [518, 185] on h6 "3000 IQD" at bounding box center [509, 188] width 17 height 7
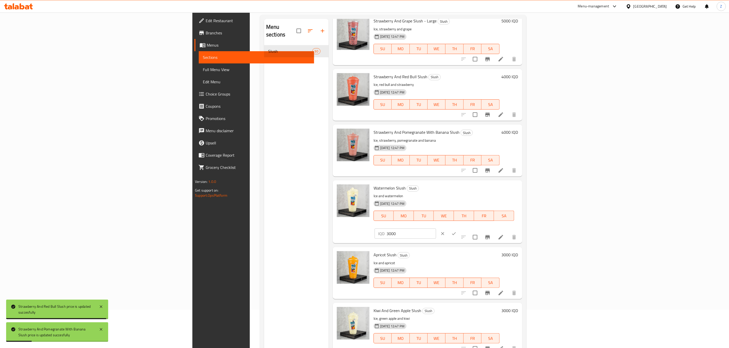
click at [436, 229] on input "3000" at bounding box center [410, 234] width 49 height 10
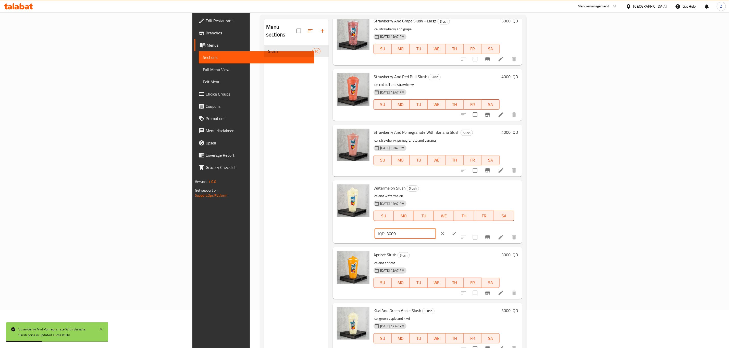
paste input "4"
type input "4000"
click at [459, 228] on button "ok" at bounding box center [453, 233] width 11 height 11
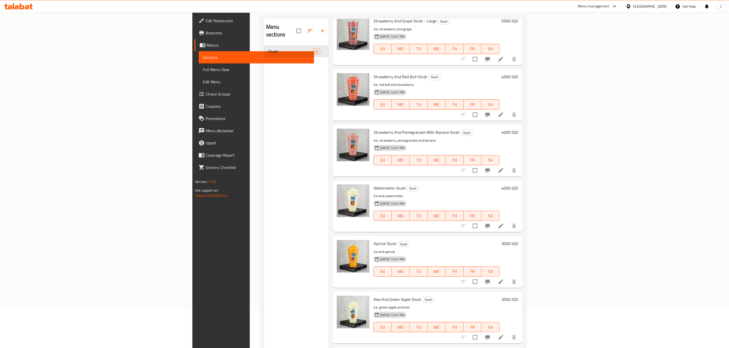
click at [518, 240] on h6 "3000 IQD" at bounding box center [509, 243] width 17 height 7
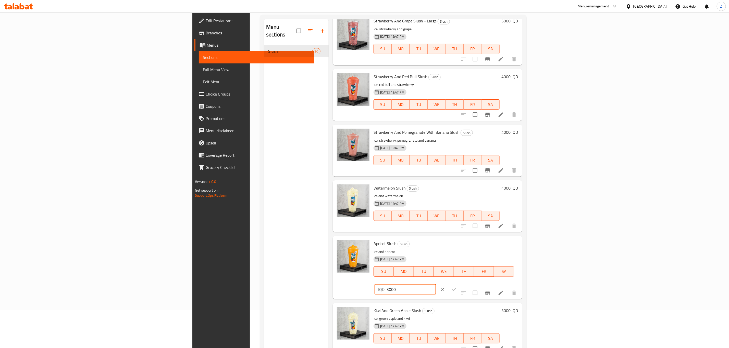
click at [436, 285] on input "3000" at bounding box center [410, 290] width 49 height 10
type input "4000"
click at [456, 287] on icon "ok" at bounding box center [453, 289] width 5 height 5
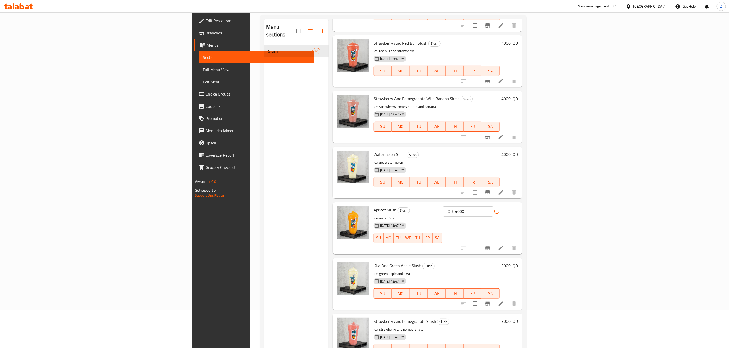
scroll to position [1224, 0]
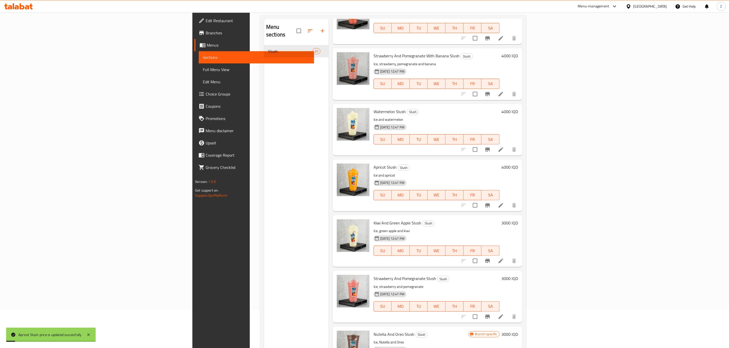
click at [518, 220] on h6 "3000 IQD" at bounding box center [509, 223] width 17 height 7
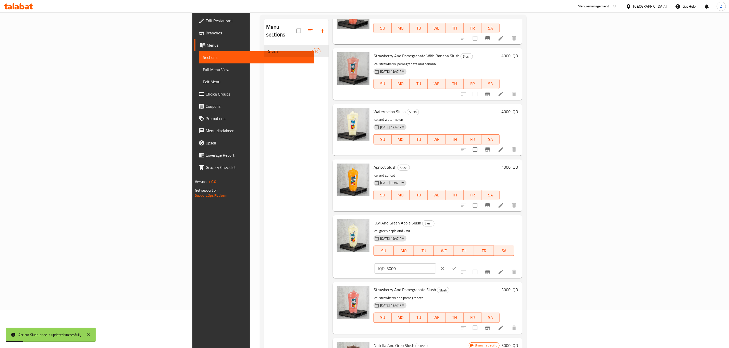
click at [436, 264] on input "3000" at bounding box center [410, 269] width 49 height 10
type input "4000"
click at [456, 266] on icon "ok" at bounding box center [453, 268] width 5 height 5
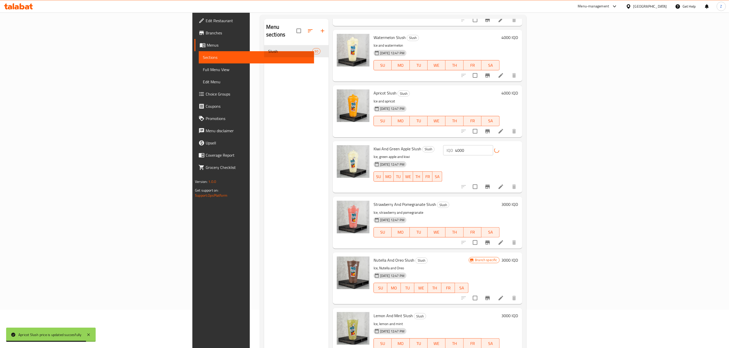
scroll to position [1301, 0]
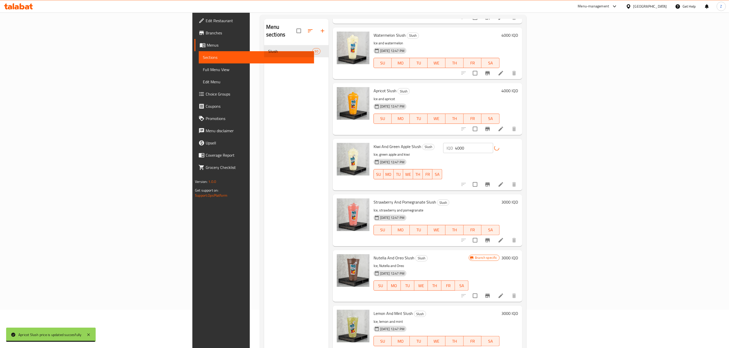
click at [518, 199] on h6 "3000 IQD" at bounding box center [509, 202] width 17 height 7
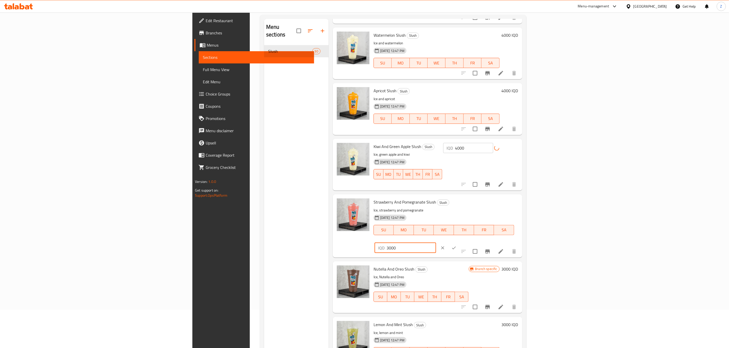
click at [436, 243] on input "3000" at bounding box center [410, 248] width 49 height 10
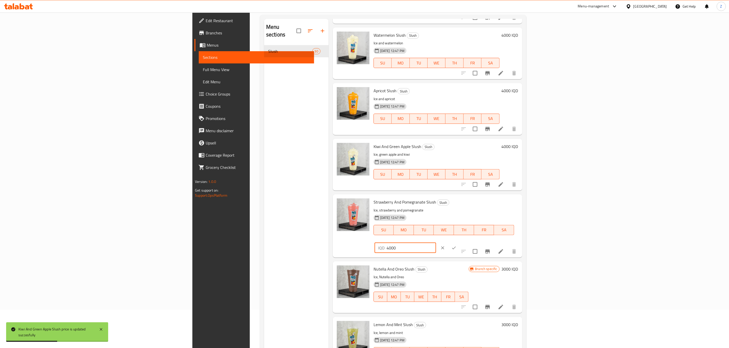
type input "4000"
click at [459, 243] on button "ok" at bounding box center [453, 248] width 11 height 11
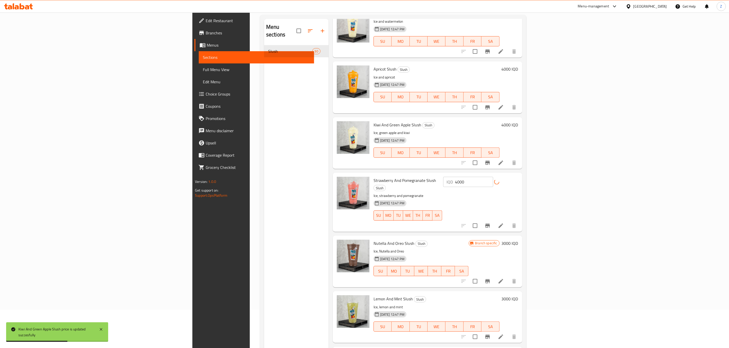
scroll to position [1335, 0]
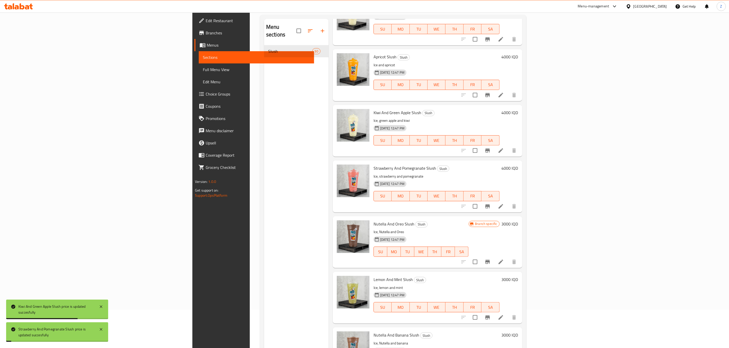
click at [518, 221] on h6 "3000 IQD" at bounding box center [509, 224] width 17 height 7
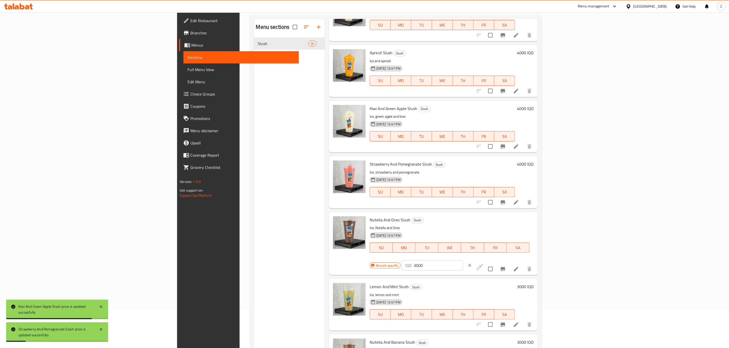
click at [463, 261] on input "3000" at bounding box center [437, 266] width 49 height 10
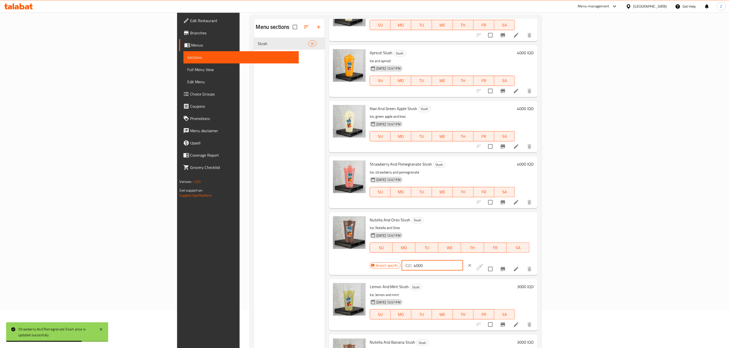
type input "4000"
click at [483, 263] on icon "ok" at bounding box center [480, 265] width 5 height 5
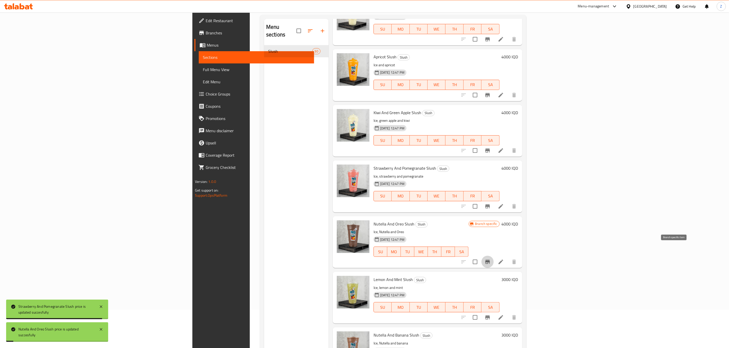
click at [493, 256] on button "Branch-specific-item" at bounding box center [487, 262] width 12 height 12
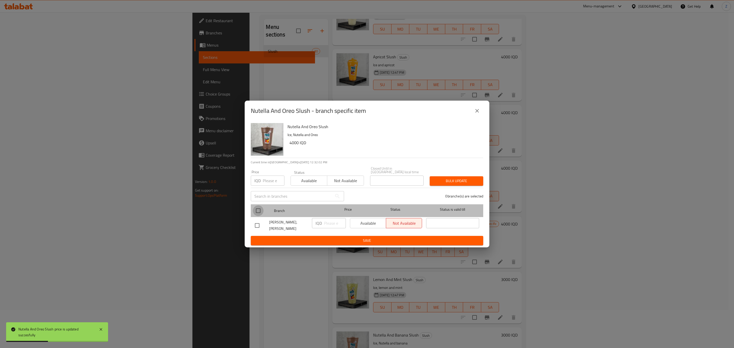
click at [261, 212] on input "checkbox" at bounding box center [258, 211] width 11 height 11
checkbox input "true"
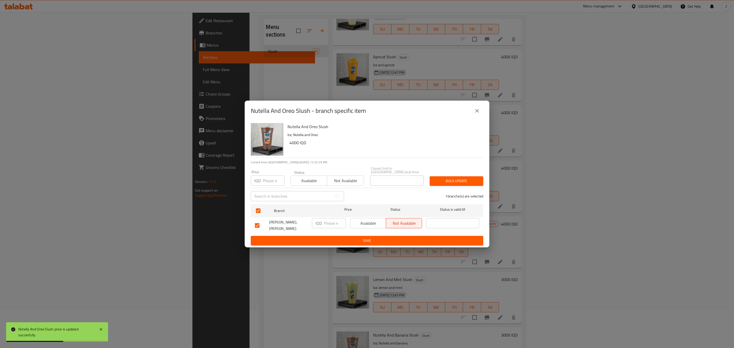
click at [377, 223] on span "Available" at bounding box center [368, 223] width 32 height 7
click at [329, 223] on input "number" at bounding box center [335, 223] width 22 height 10
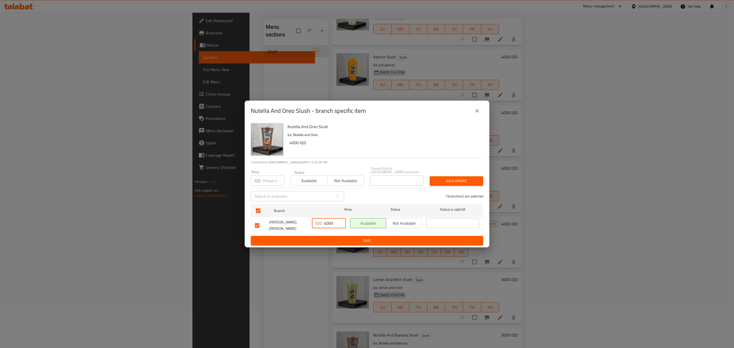
type input "4000"
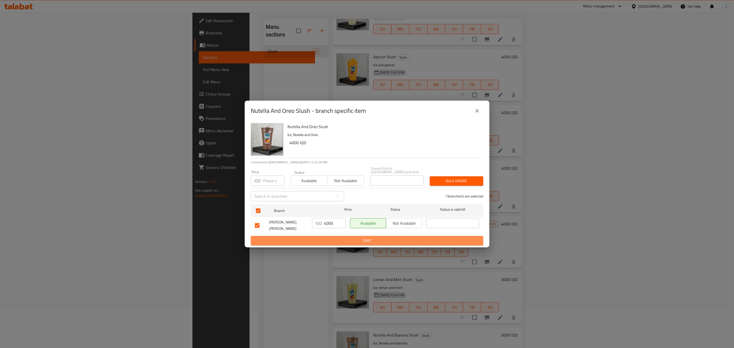
click at [376, 238] on span "Save" at bounding box center [367, 241] width 224 height 6
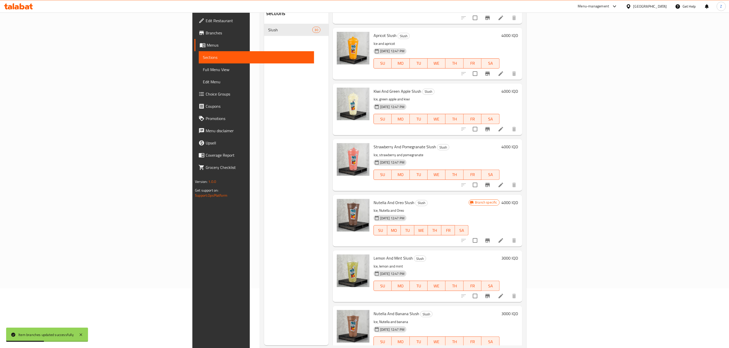
scroll to position [71, 0]
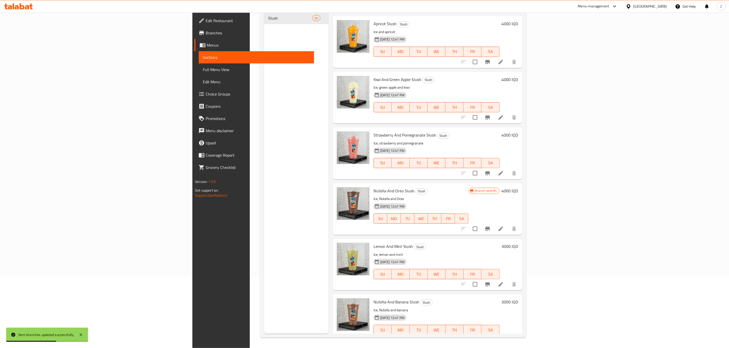
click at [518, 243] on h6 "3000 IQD" at bounding box center [509, 246] width 17 height 7
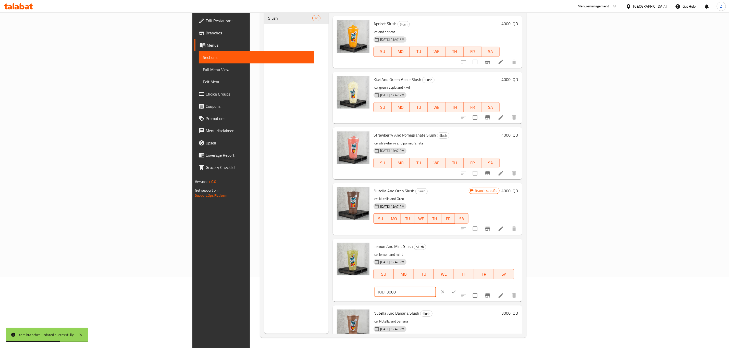
click at [436, 287] on input "3000" at bounding box center [410, 292] width 49 height 10
type input "4000"
click at [456, 290] on icon "ok" at bounding box center [453, 292] width 5 height 5
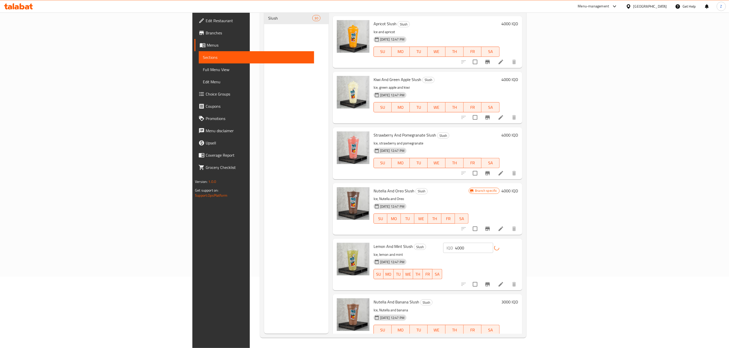
click at [518, 299] on h6 "3000 IQD" at bounding box center [509, 302] width 17 height 7
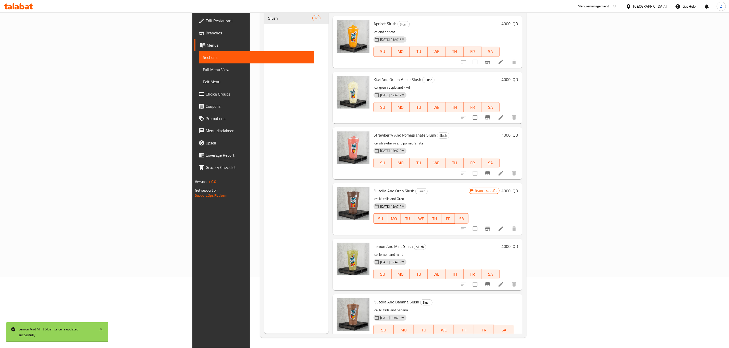
click at [436, 343] on input "3000" at bounding box center [410, 348] width 49 height 10
paste input "4"
type input "4000"
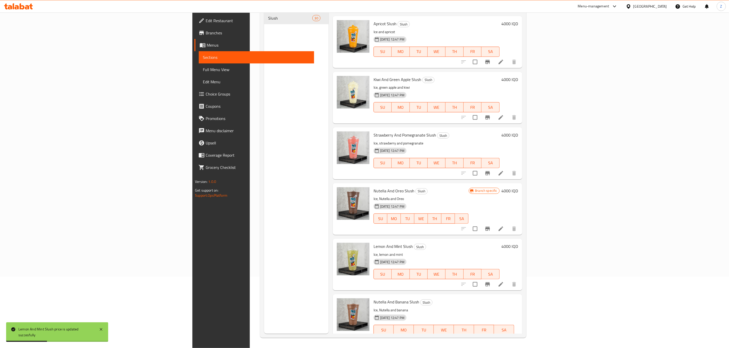
click at [456, 346] on icon "ok" at bounding box center [453, 348] width 5 height 5
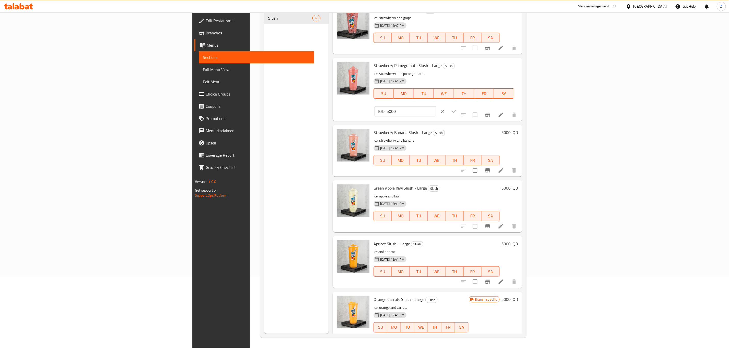
scroll to position [0, 0]
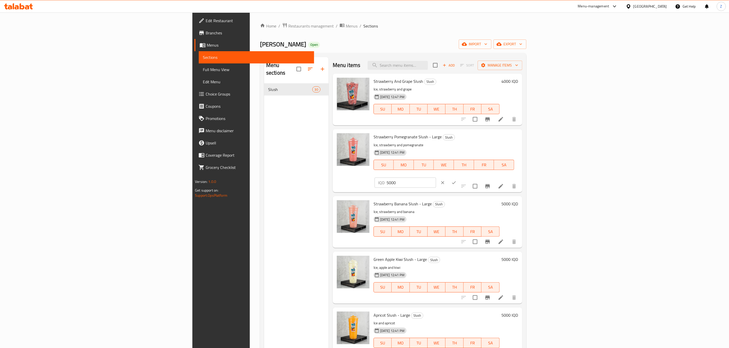
drag, startPoint x: 734, startPoint y: 192, endPoint x: 478, endPoint y: 79, distance: 279.8
click at [478, 79] on h6 "Strawberry And Grape Slush Slush" at bounding box center [436, 81] width 126 height 7
click at [260, 23] on link "Home" at bounding box center [268, 26] width 16 height 6
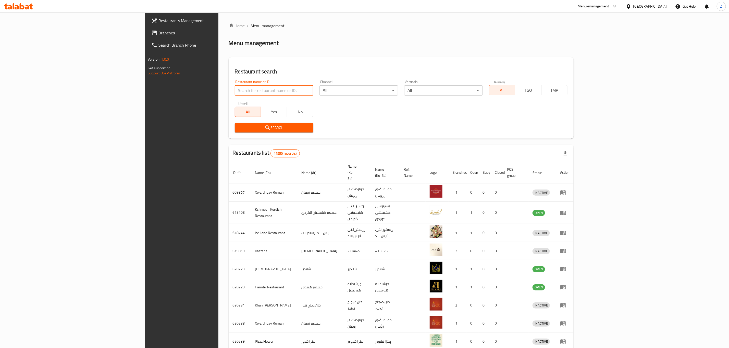
click at [235, 89] on input "search" at bounding box center [274, 90] width 79 height 10
click button "Search" at bounding box center [274, 127] width 79 height 9
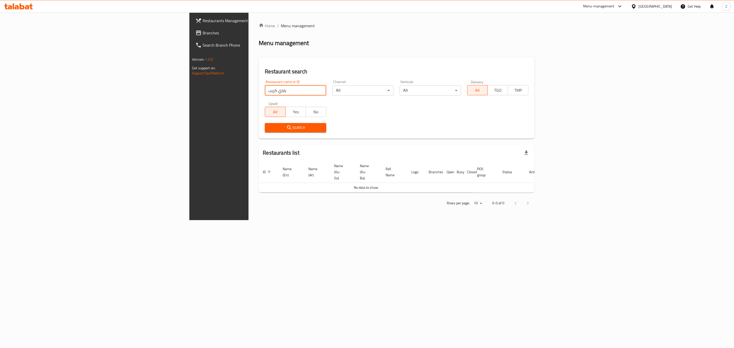
click at [265, 89] on input "باباي كريب" at bounding box center [295, 90] width 61 height 10
click at [265, 91] on input "باباي كريب" at bounding box center [295, 90] width 61 height 10
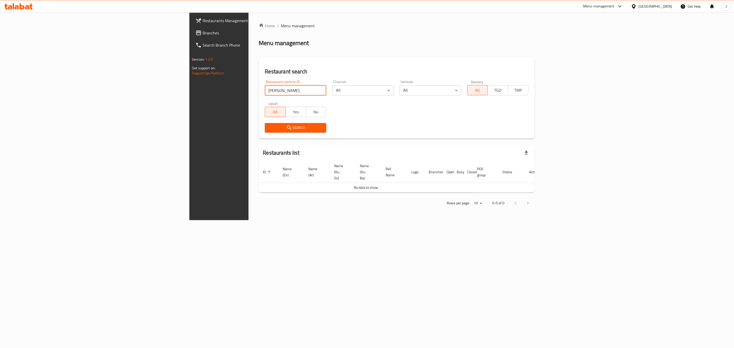
click at [265, 90] on input "[PERSON_NAME]" at bounding box center [295, 90] width 61 height 10
paste input "Popey"
click button "Search" at bounding box center [295, 127] width 61 height 9
type input "Popeye crep"
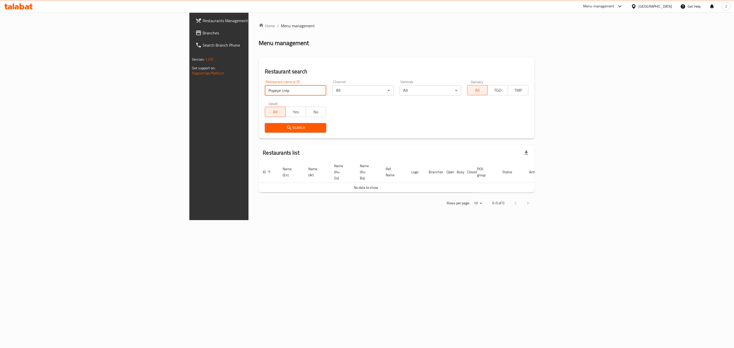
click button "Search" at bounding box center [295, 127] width 61 height 9
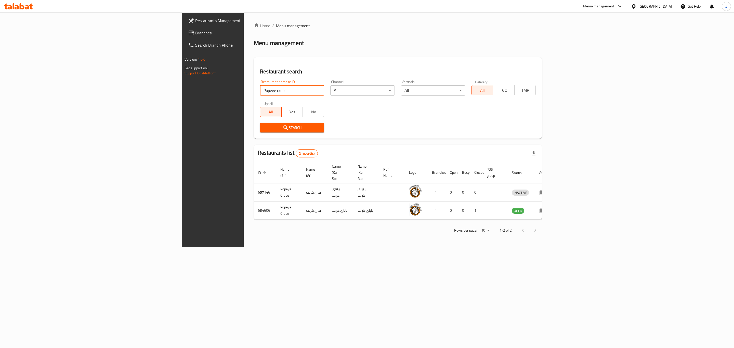
click at [260, 90] on input "Popeye crep" at bounding box center [292, 90] width 65 height 10
click at [546, 191] on icon "enhanced table" at bounding box center [543, 193] width 6 height 4
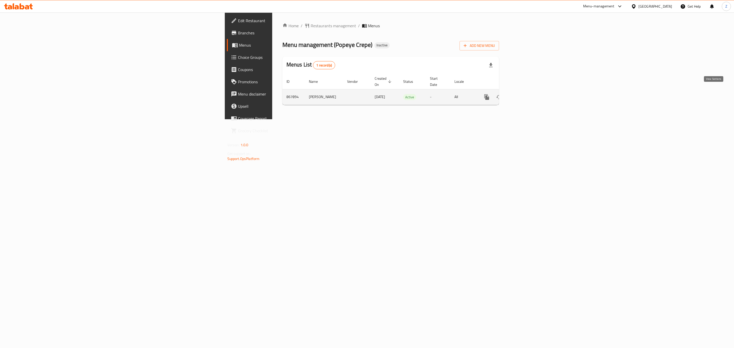
click at [527, 94] on icon "enhanced table" at bounding box center [524, 97] width 6 height 6
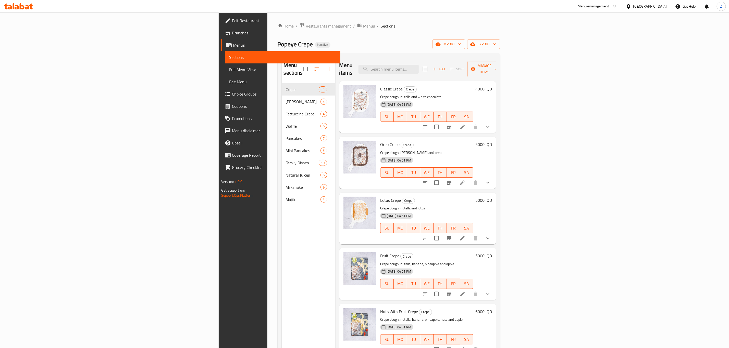
click at [277, 26] on link "Home" at bounding box center [285, 26] width 16 height 6
